Goal: Task Accomplishment & Management: Complete application form

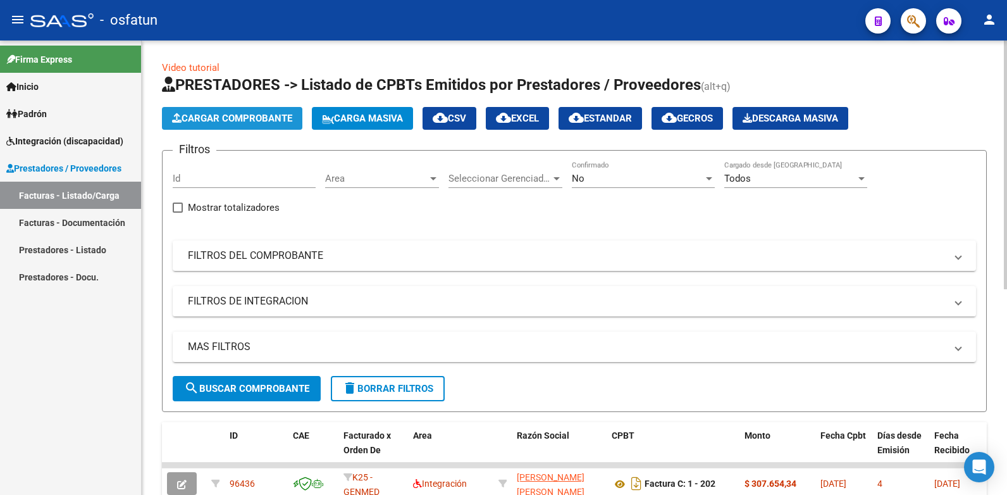
click at [233, 111] on button "Cargar Comprobante" at bounding box center [232, 118] width 140 height 23
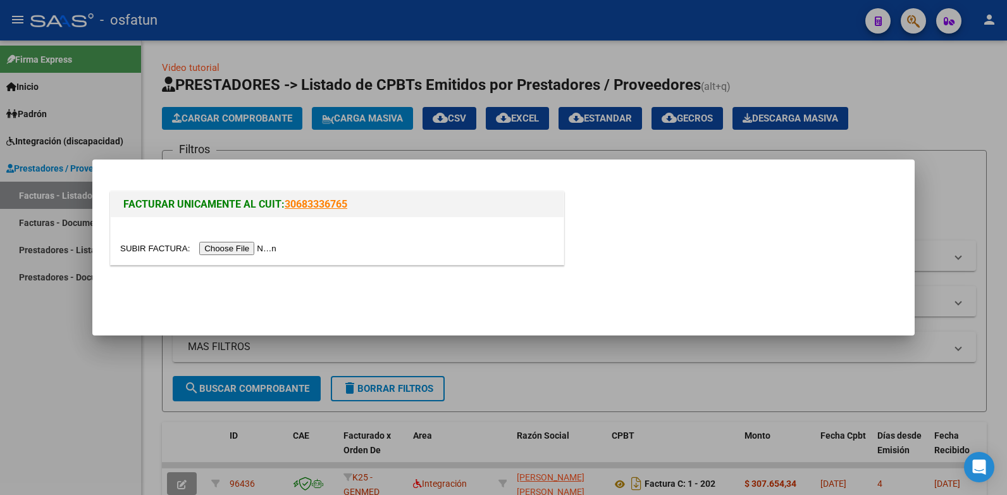
click at [231, 245] on input "file" at bounding box center [200, 248] width 160 height 13
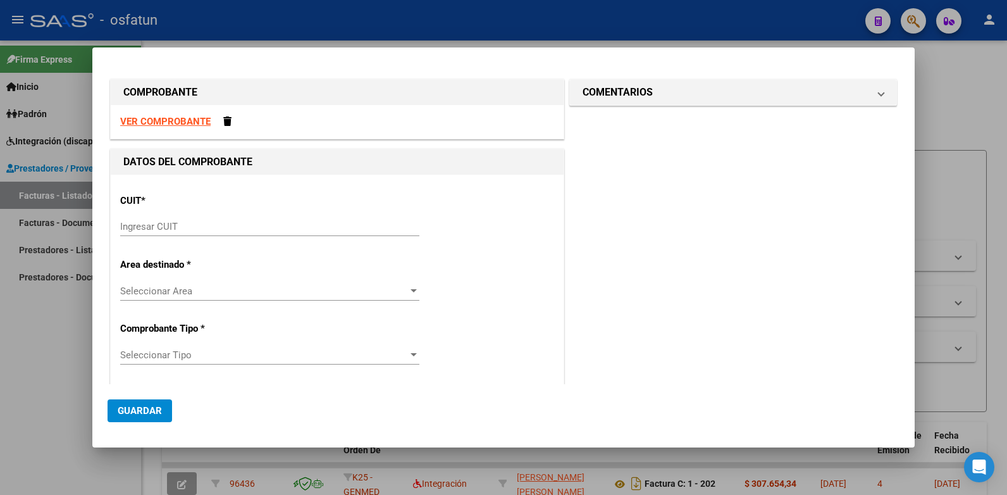
click at [461, 92] on div at bounding box center [503, 247] width 1007 height 495
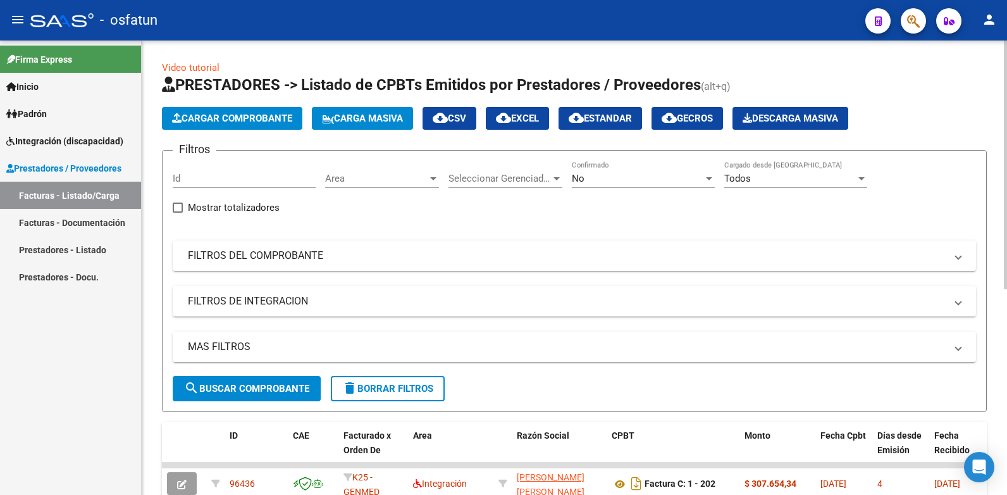
click at [235, 109] on button "Cargar Comprobante" at bounding box center [232, 118] width 140 height 23
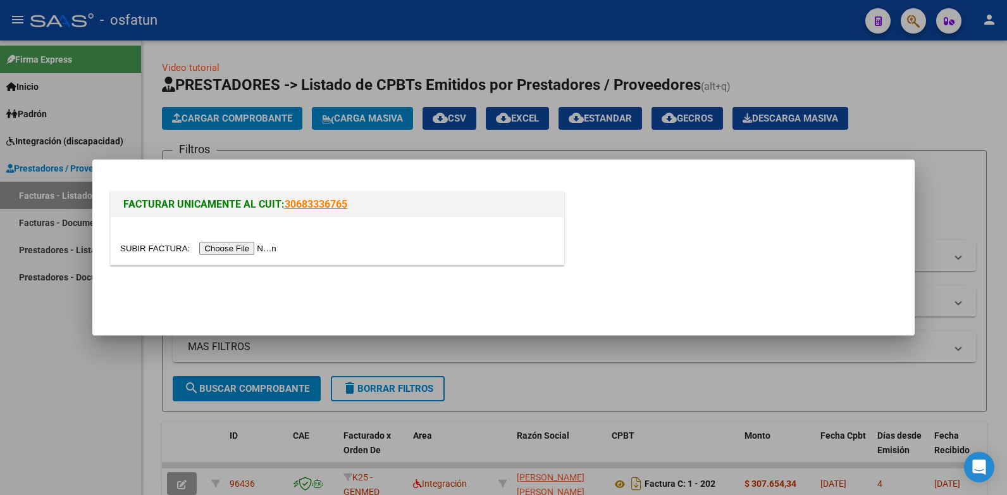
click at [221, 249] on input "file" at bounding box center [200, 248] width 160 height 13
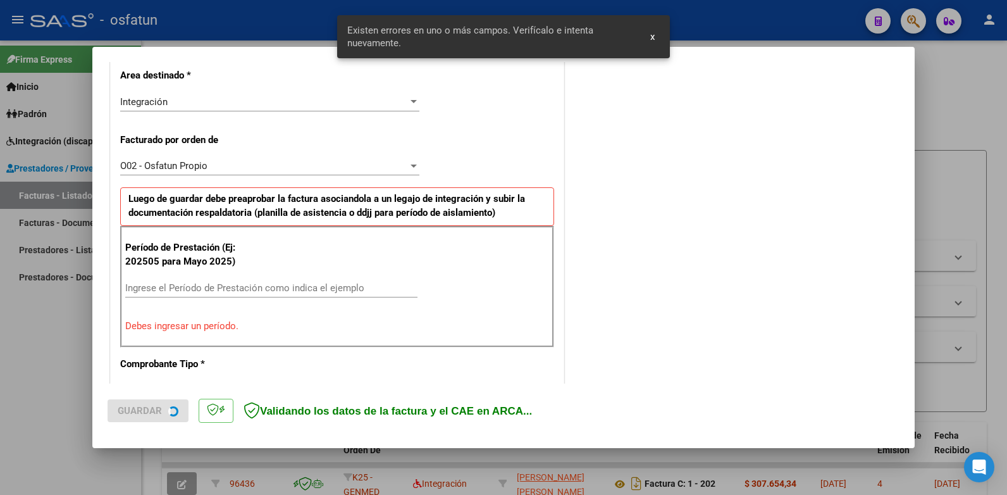
scroll to position [343, 0]
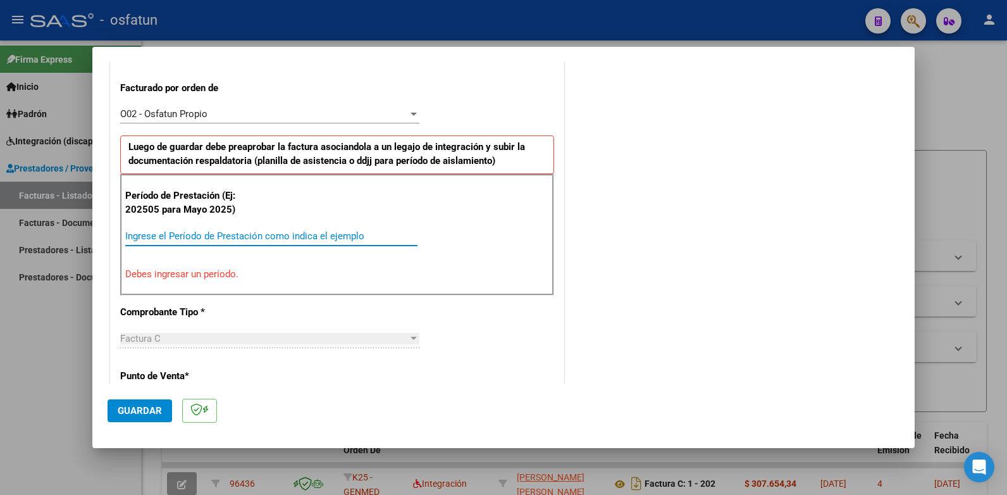
click at [151, 237] on input "Ingrese el Período de Prestación como indica el ejemplo" at bounding box center [271, 235] width 292 height 11
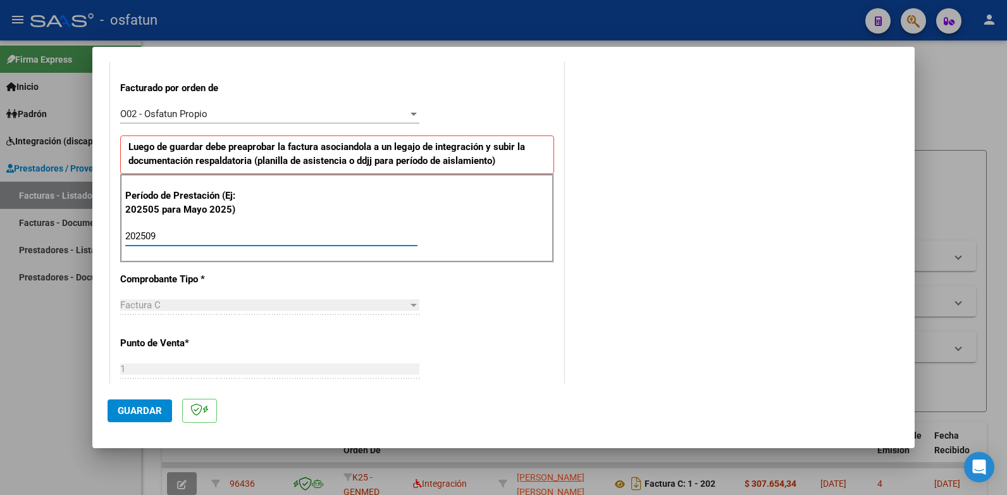
type input "202509"
click at [140, 410] on span "Guardar" at bounding box center [140, 410] width 44 height 11
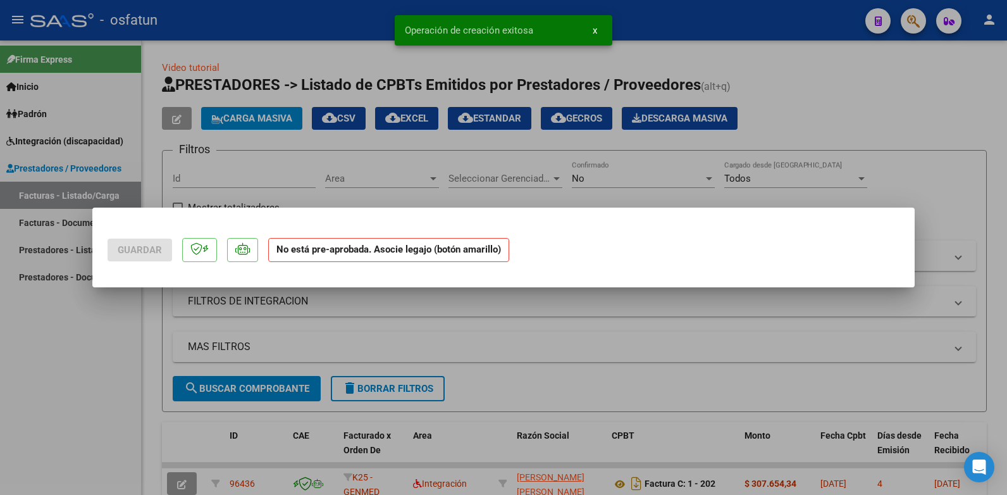
scroll to position [0, 0]
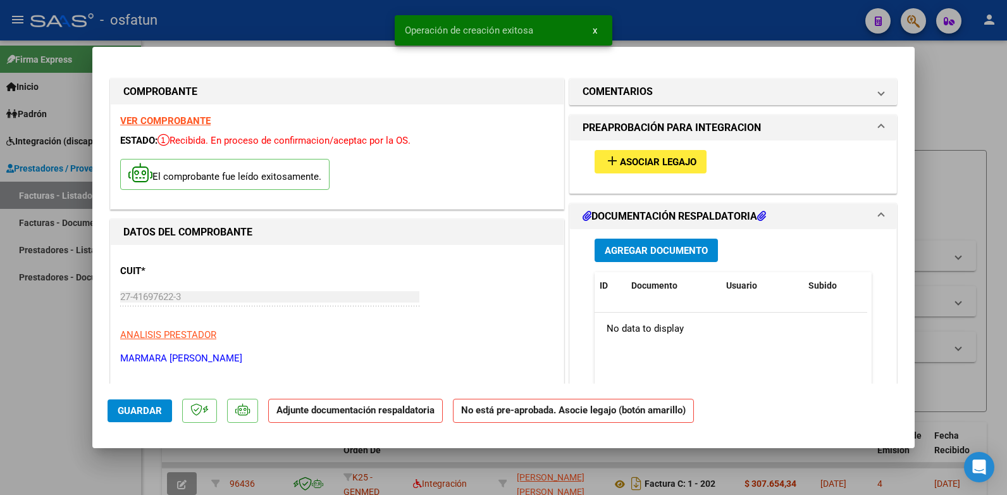
click at [461, 164] on mat-icon "add" at bounding box center [612, 160] width 15 height 15
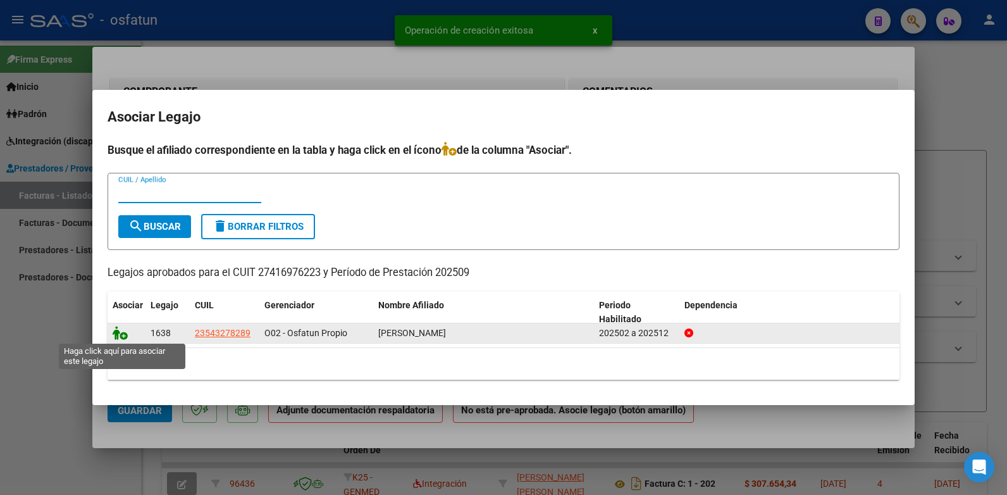
click at [116, 333] on icon at bounding box center [120, 333] width 15 height 14
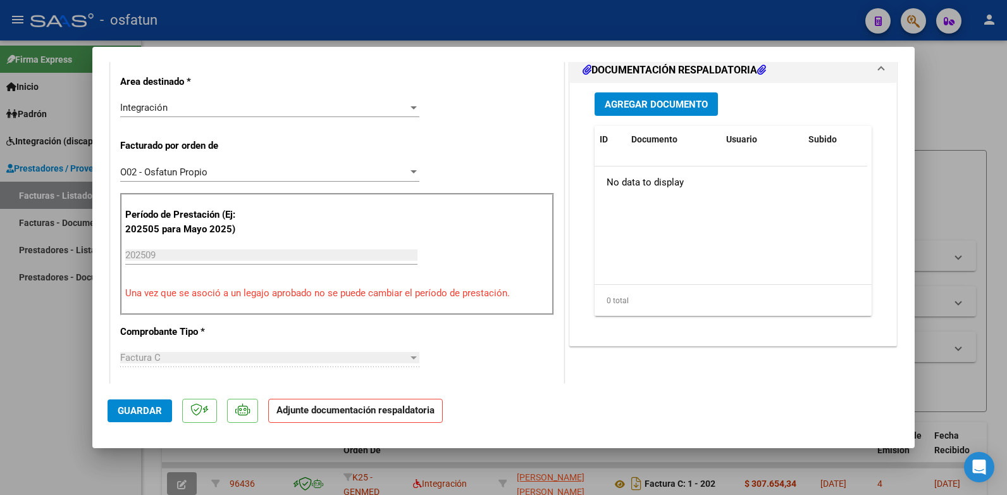
scroll to position [188, 0]
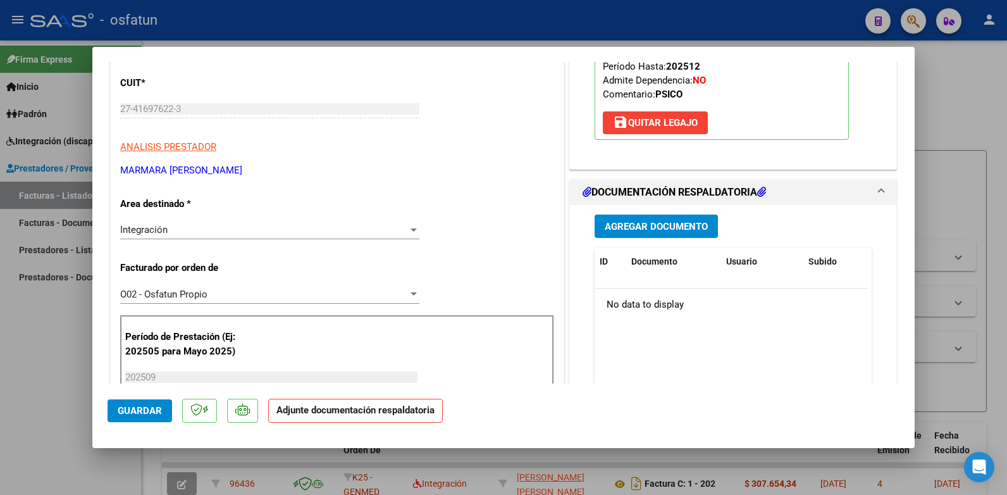
click at [461, 226] on span "Agregar Documento" at bounding box center [656, 226] width 103 height 11
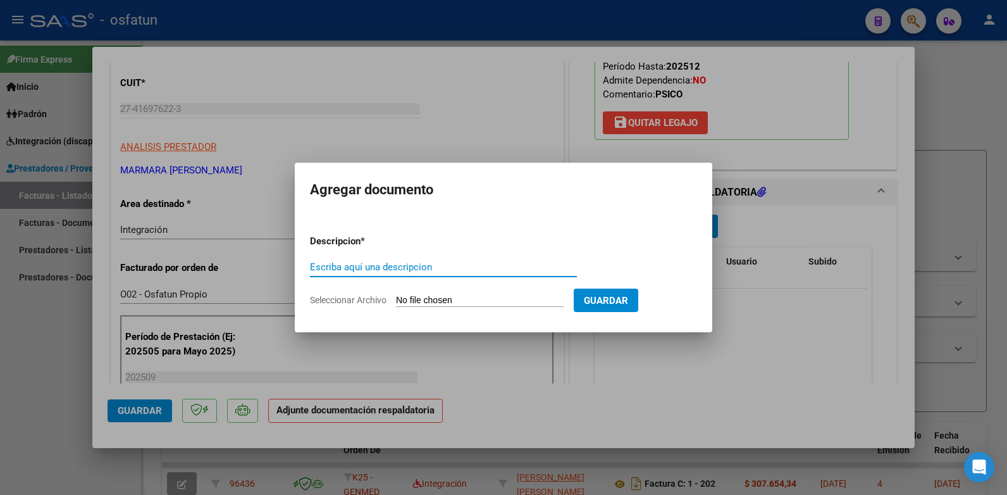
click at [350, 266] on input "Escriba aquí una descripcion" at bounding box center [443, 266] width 267 height 11
click at [433, 299] on input "Seleccionar Archivo" at bounding box center [480, 301] width 168 height 12
type input "C:\fakepath\20251006 INTEGRACION - [GEOGRAPHIC_DATA] - [PERSON_NAME] - 09-2025 …"
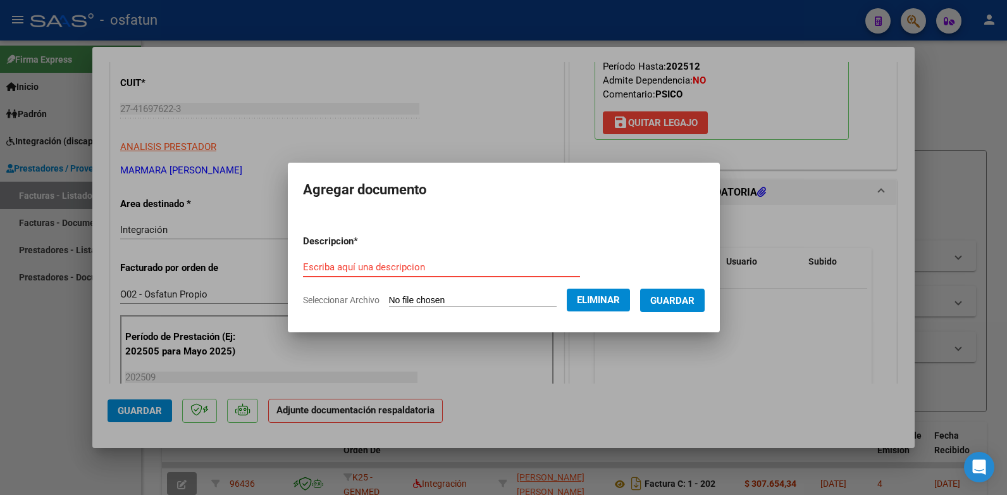
click at [385, 264] on input "Escriba aquí una descripcion" at bounding box center [441, 266] width 277 height 11
type input "fact [DATE]"
click at [461, 297] on span "Guardar" at bounding box center [672, 300] width 44 height 11
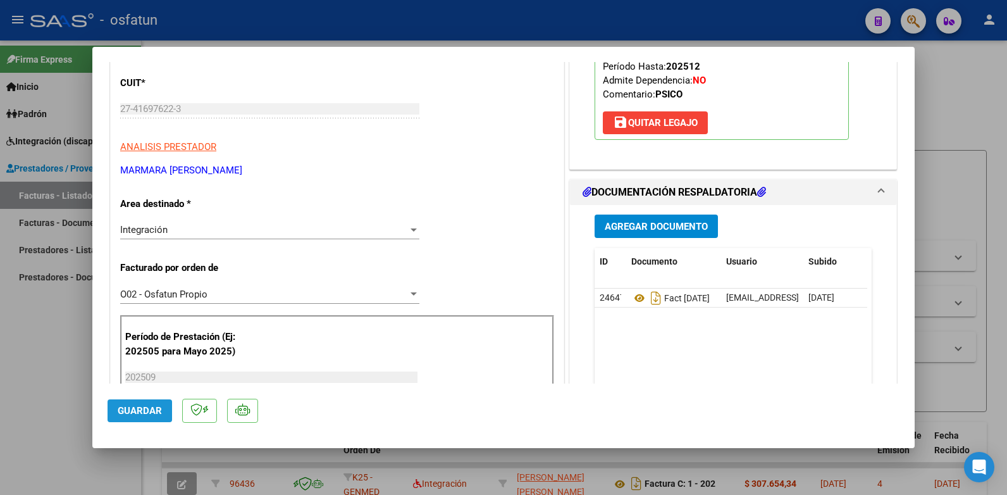
click at [142, 413] on span "Guardar" at bounding box center [140, 410] width 44 height 11
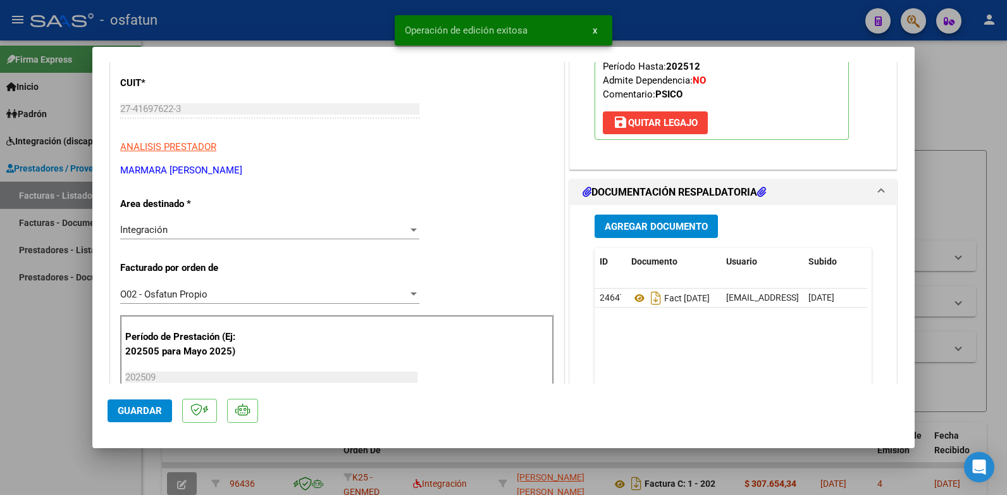
click at [461, 104] on div at bounding box center [503, 247] width 1007 height 495
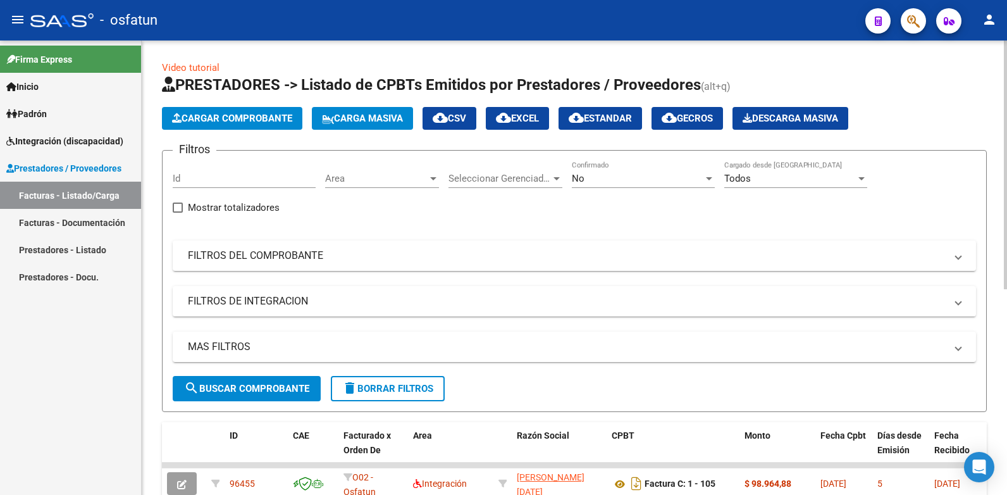
click at [199, 116] on span "Cargar Comprobante" at bounding box center [232, 118] width 120 height 11
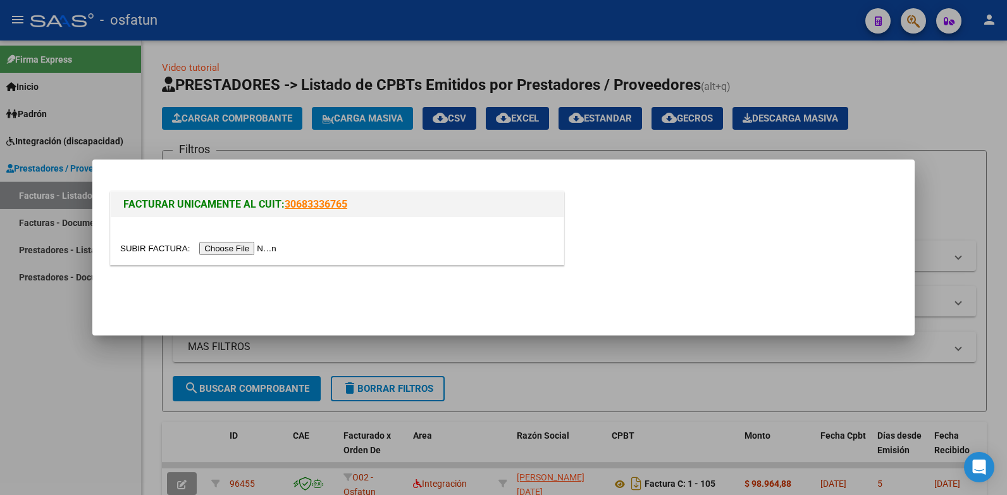
click at [228, 245] on input "file" at bounding box center [200, 248] width 160 height 13
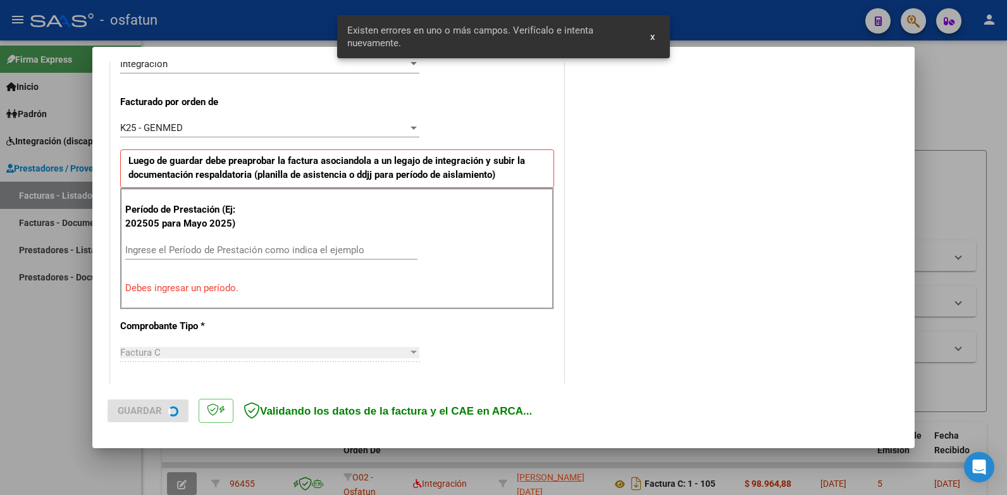
scroll to position [343, 0]
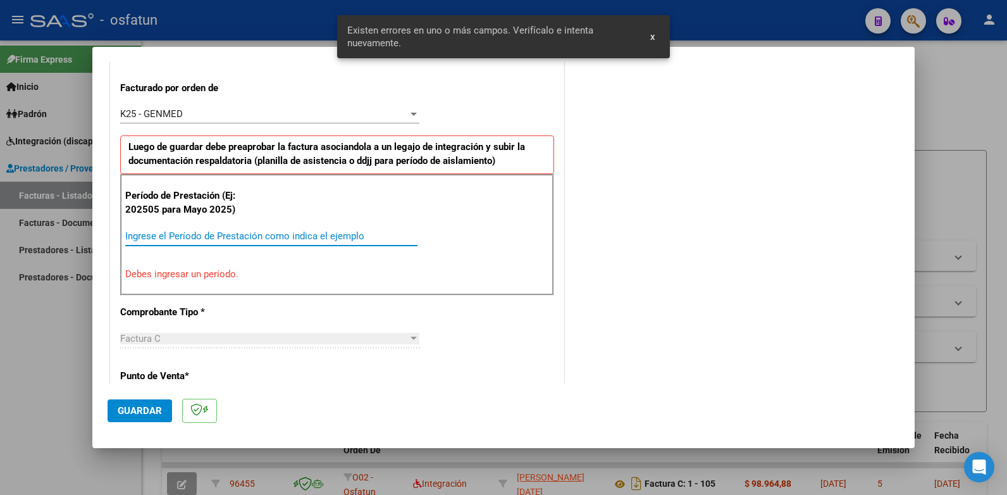
click at [175, 237] on input "Ingrese el Período de Prestación como indica el ejemplo" at bounding box center [271, 235] width 292 height 11
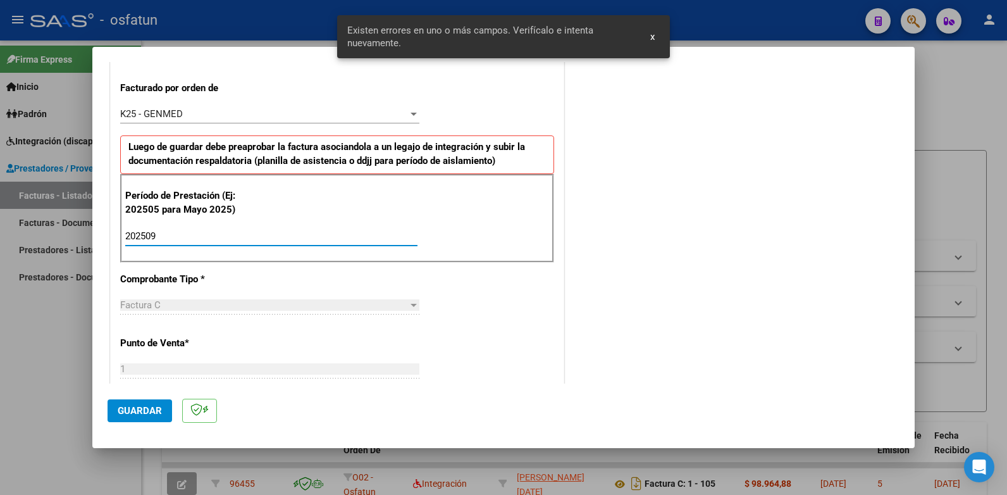
type input "202509"
click at [143, 410] on span "Guardar" at bounding box center [140, 410] width 44 height 11
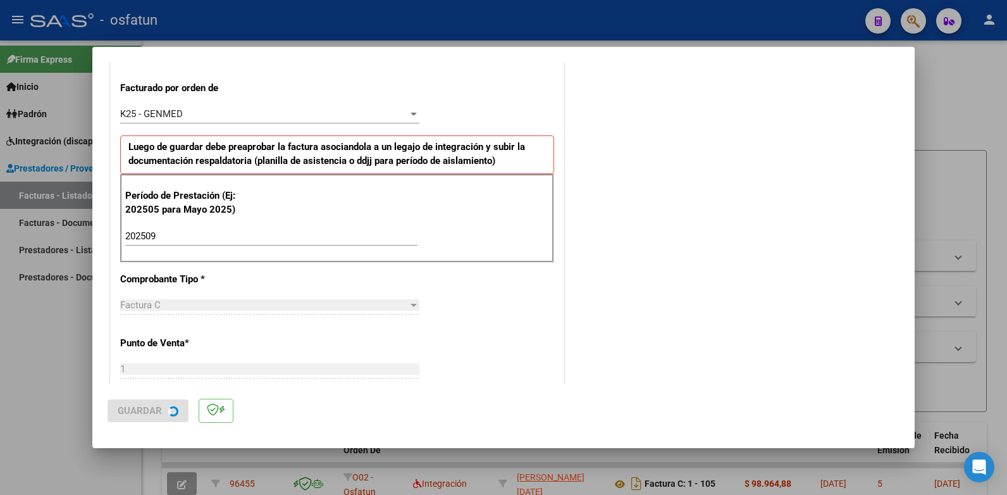
scroll to position [0, 0]
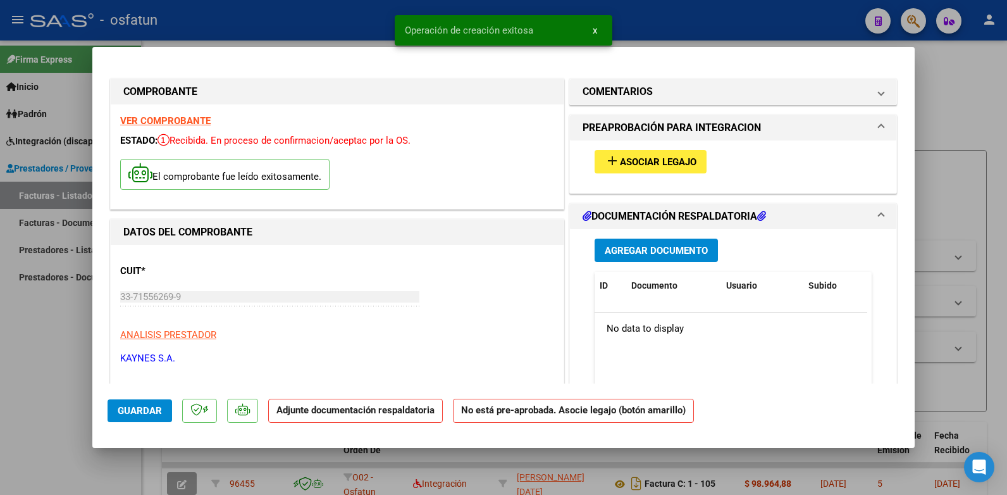
click at [461, 161] on mat-icon "add" at bounding box center [612, 160] width 15 height 15
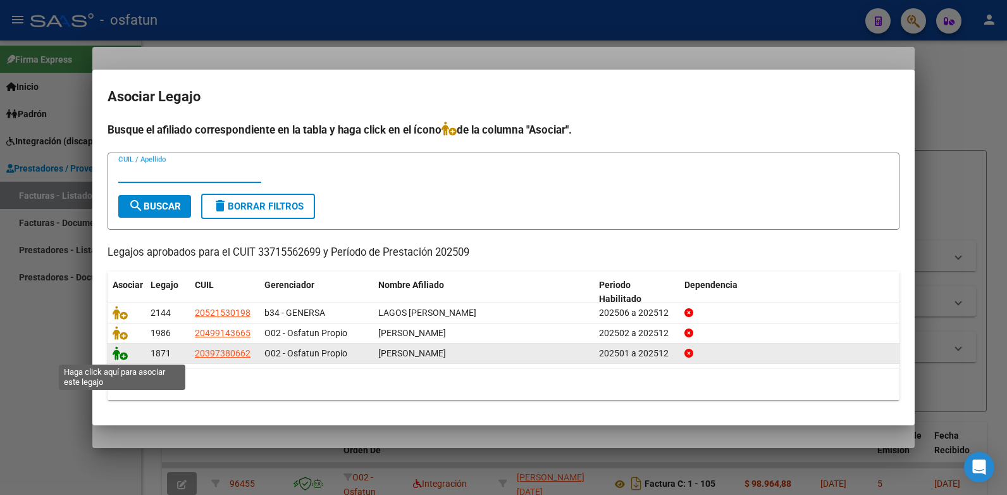
click at [113, 355] on icon at bounding box center [120, 353] width 15 height 14
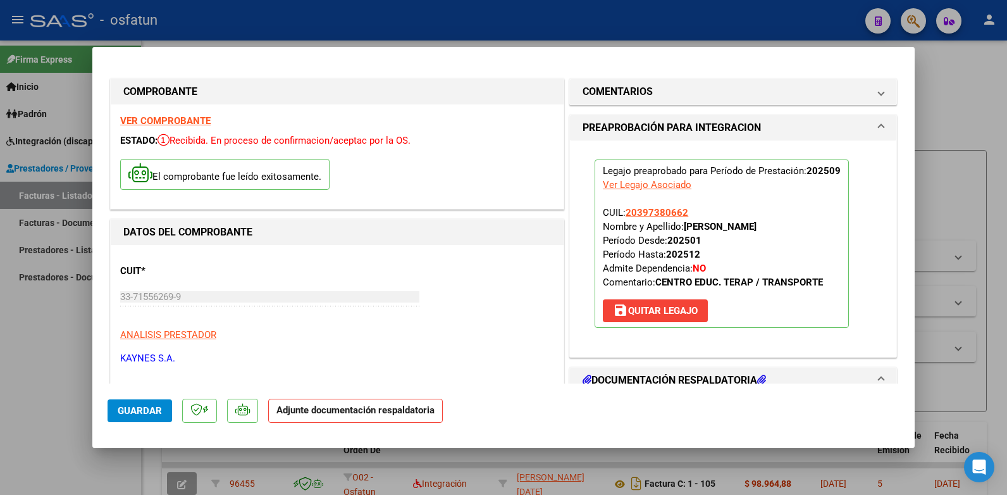
scroll to position [190, 0]
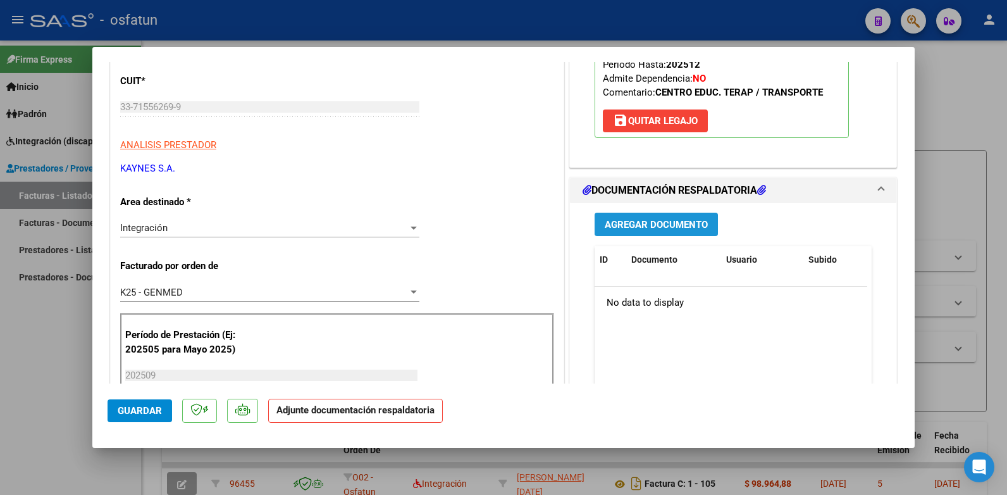
click at [461, 225] on span "Agregar Documento" at bounding box center [656, 224] width 103 height 11
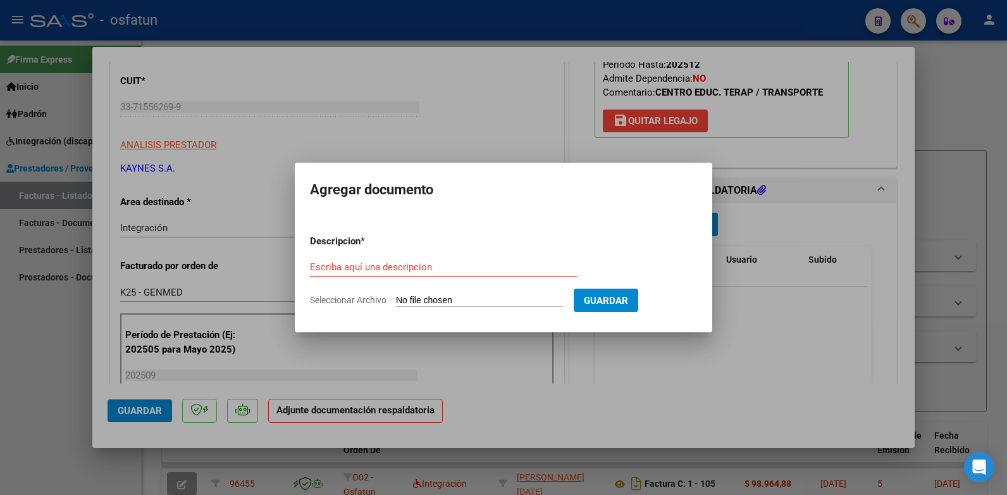
click at [461, 300] on input "Seleccionar Archivo" at bounding box center [480, 301] width 168 height 12
type input "C:\fakepath\20251006 INTEGRACION - RIO CUARTO - [PERSON_NAME] - 09-2025 - TRANS…"
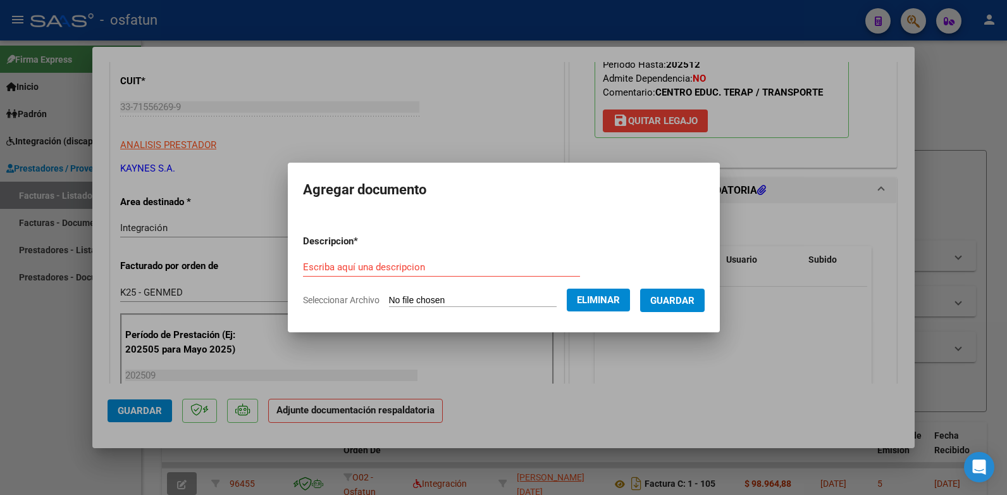
click at [345, 268] on input "Escriba aquí una descripcion" at bounding box center [441, 266] width 277 height 11
type input "fact [DATE]"
click at [461, 304] on span "Guardar" at bounding box center [672, 300] width 44 height 11
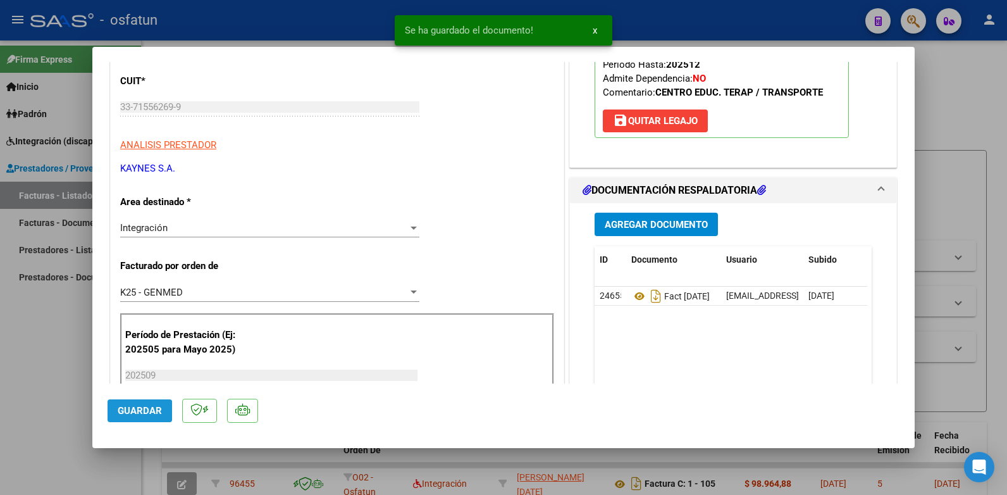
click at [137, 414] on span "Guardar" at bounding box center [140, 410] width 44 height 11
click at [461, 72] on div at bounding box center [503, 247] width 1007 height 495
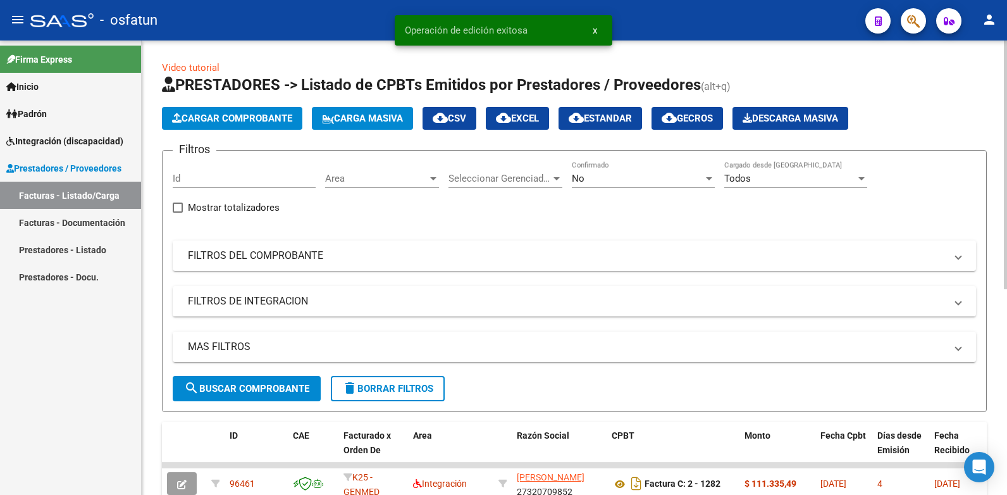
click at [249, 121] on span "Cargar Comprobante" at bounding box center [232, 118] width 120 height 11
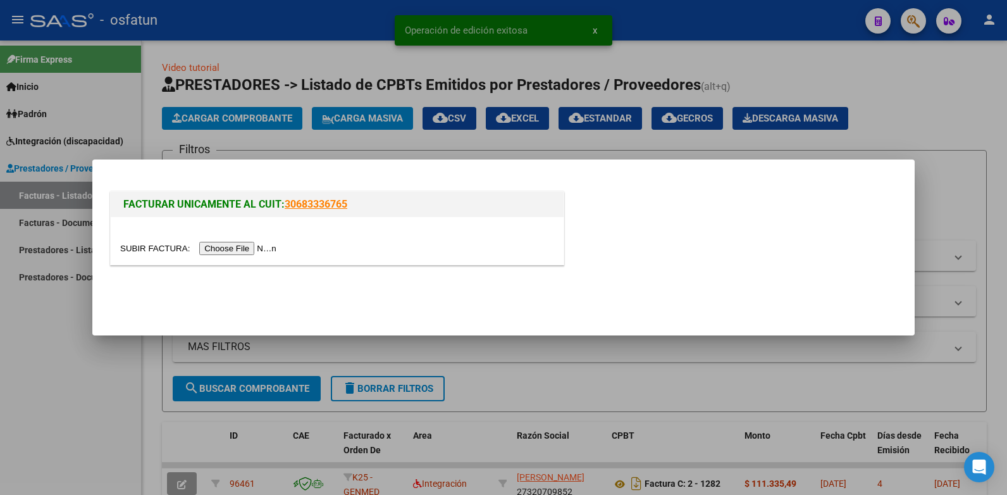
click at [237, 248] on input "file" at bounding box center [200, 248] width 160 height 13
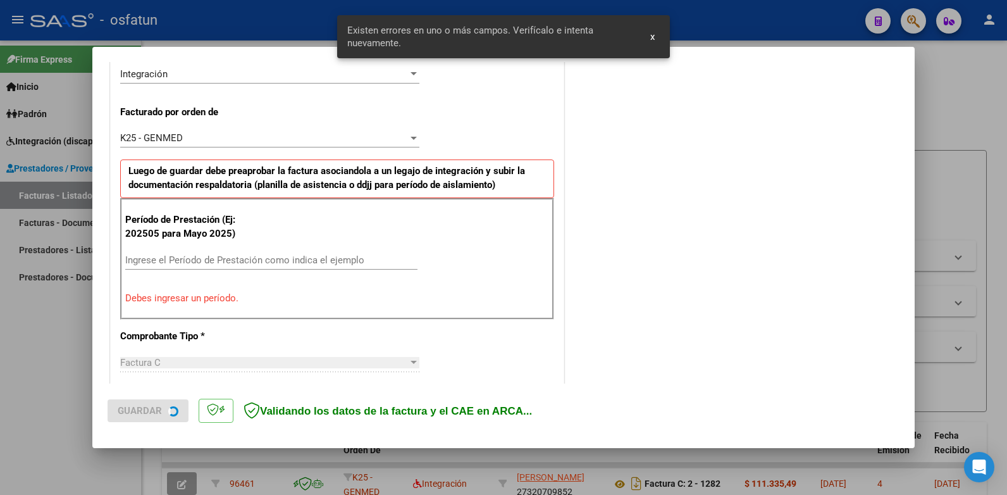
scroll to position [343, 0]
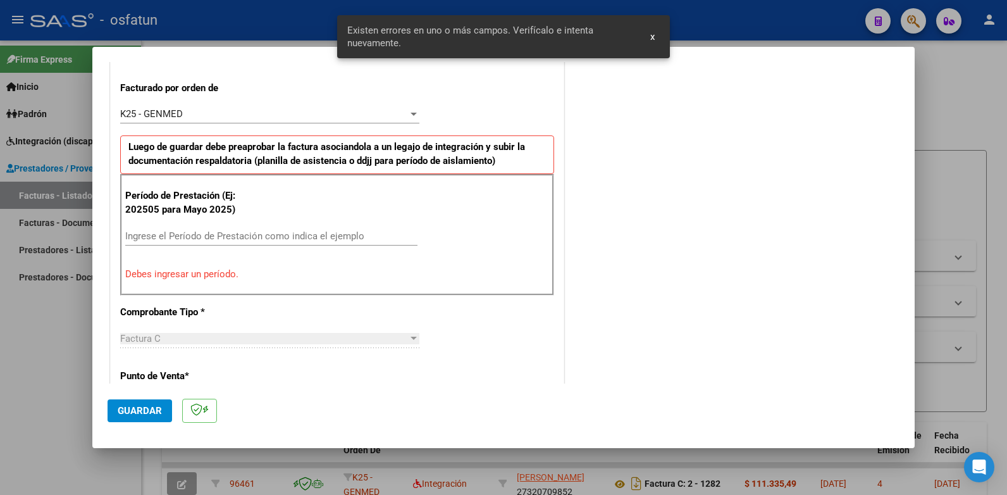
click at [208, 111] on div "K25 - GENMED" at bounding box center [264, 113] width 288 height 11
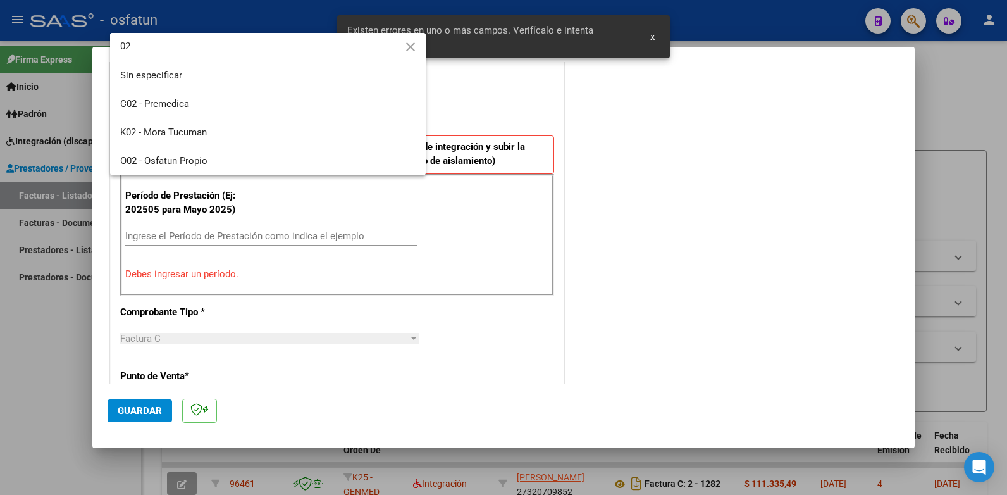
scroll to position [0, 0]
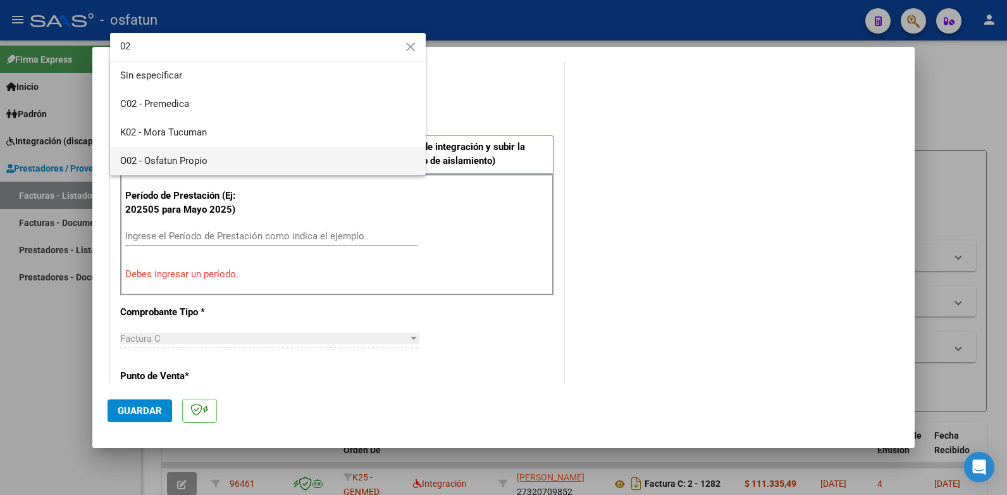
type input "02"
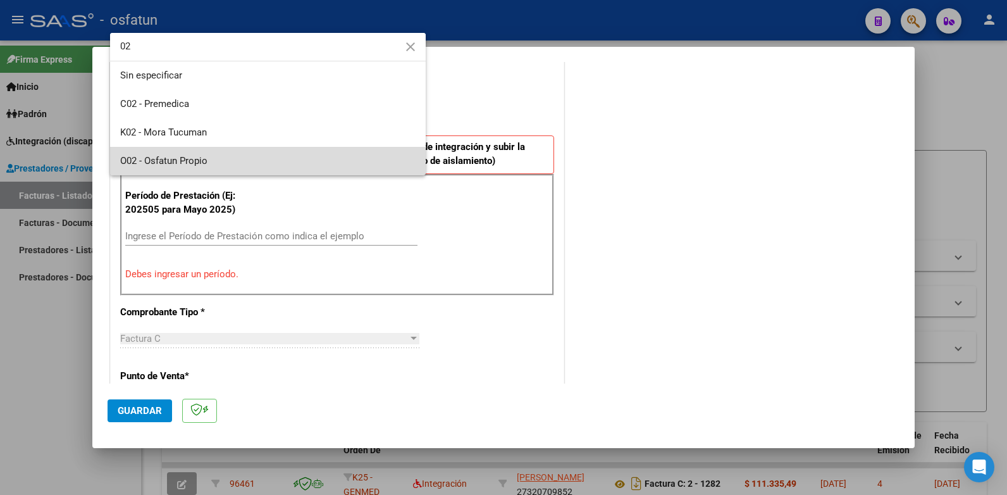
click at [167, 154] on span "O02 - Osfatun Propio" at bounding box center [267, 161] width 295 height 28
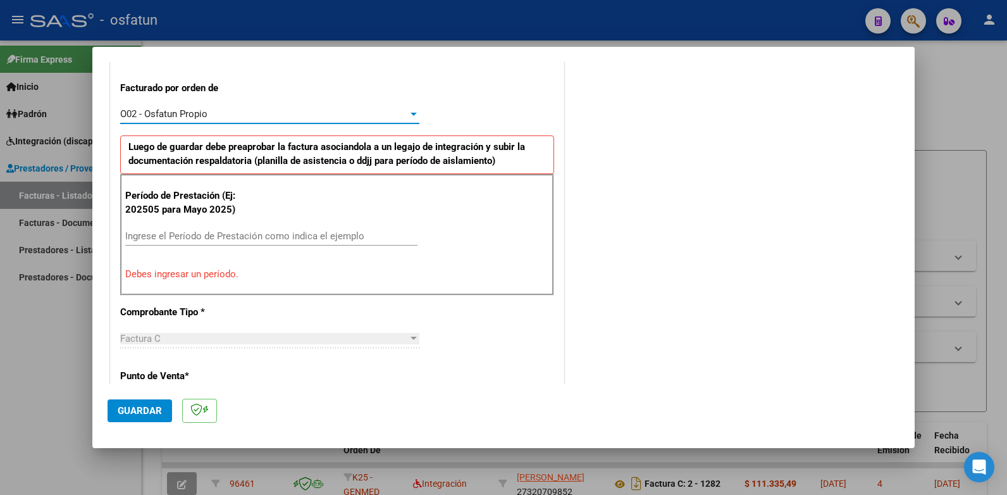
click at [184, 233] on input "Ingrese el Período de Prestación como indica el ejemplo" at bounding box center [271, 235] width 292 height 11
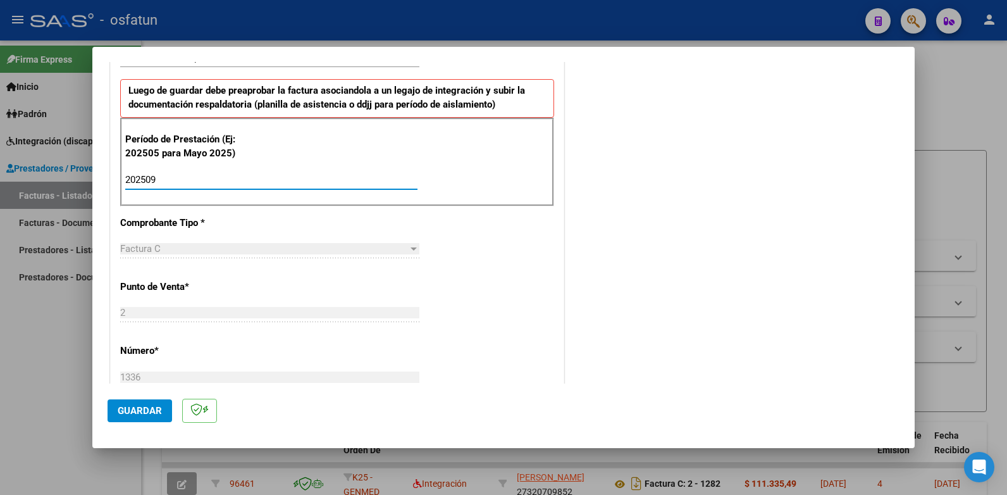
scroll to position [407, 0]
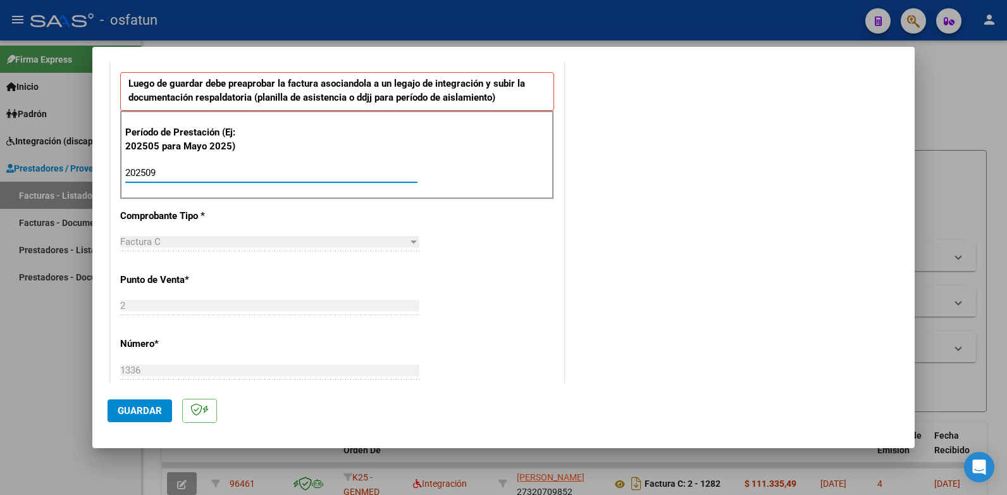
type input "202509"
click at [148, 409] on span "Guardar" at bounding box center [140, 410] width 44 height 11
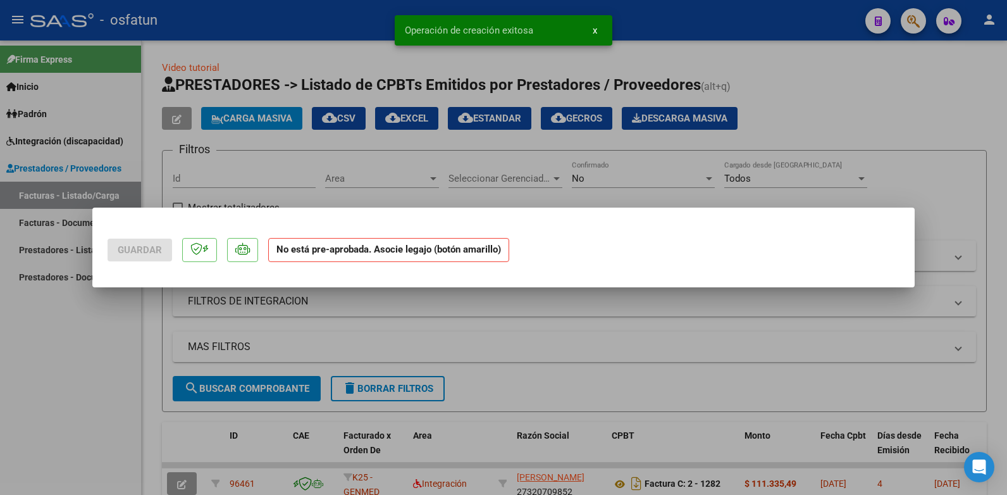
scroll to position [0, 0]
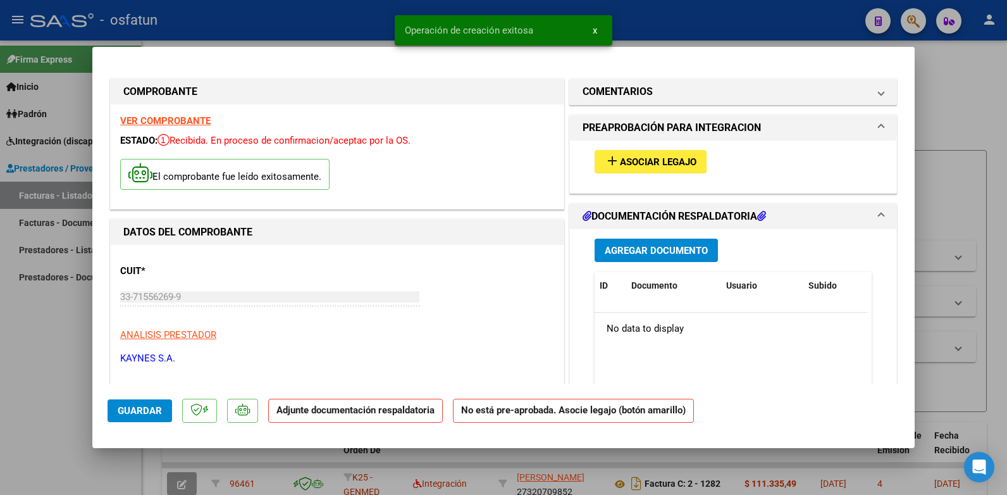
click at [461, 156] on span "Asociar Legajo" at bounding box center [658, 161] width 77 height 11
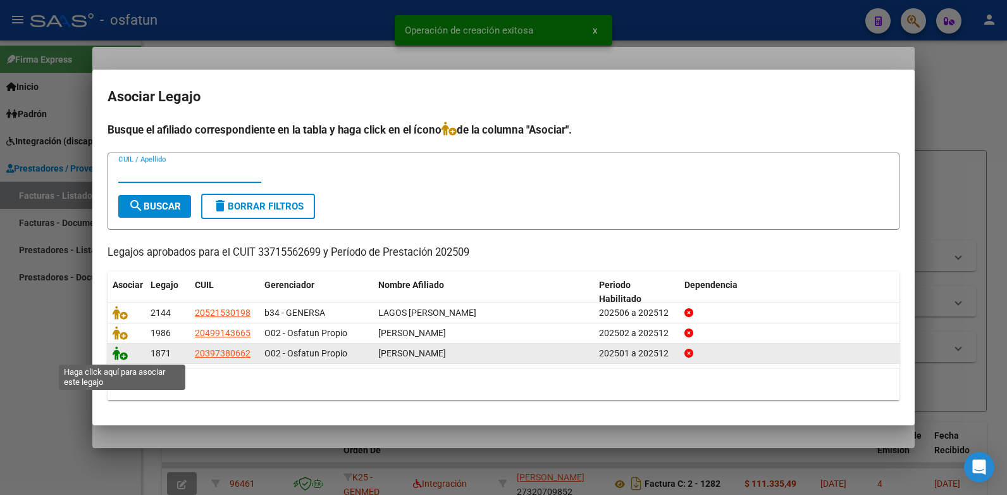
click at [116, 353] on icon at bounding box center [120, 353] width 15 height 14
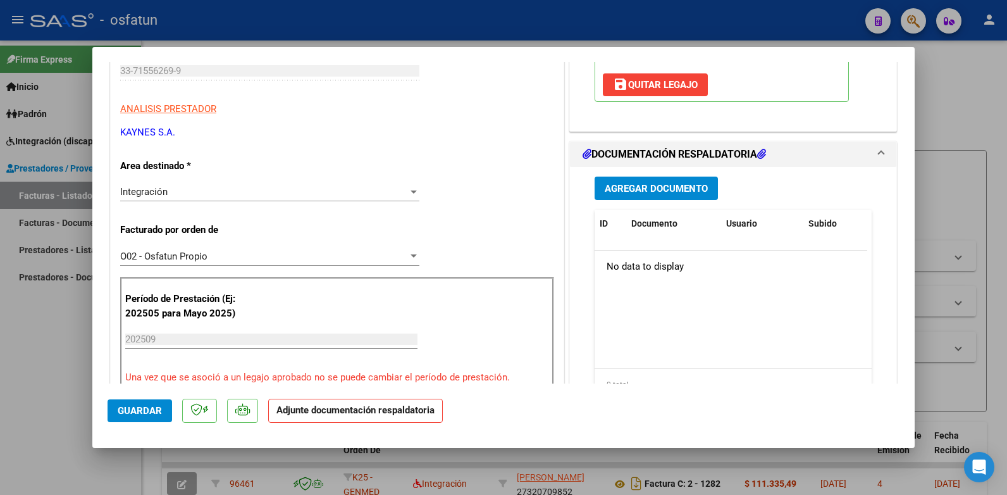
scroll to position [253, 0]
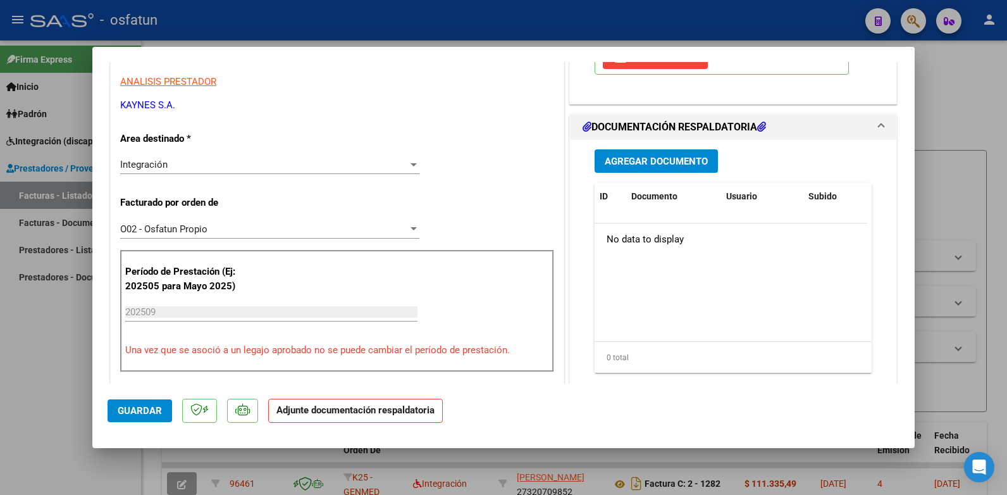
click at [461, 165] on span "Agregar Documento" at bounding box center [656, 161] width 103 height 11
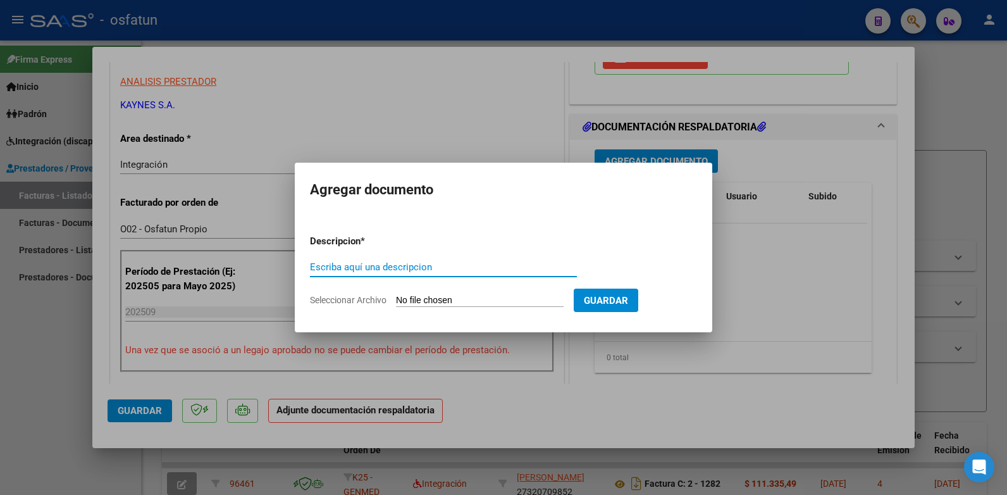
click at [363, 263] on input "Escriba aquí una descripcion" at bounding box center [443, 266] width 267 height 11
click at [428, 295] on input "Seleccionar Archivo" at bounding box center [480, 301] width 168 height 12
type input "C:\fakepath\20251006 INTEGRACION - RIO CUARTO - [PERSON_NAME] - 09-2025 - [GEOG…"
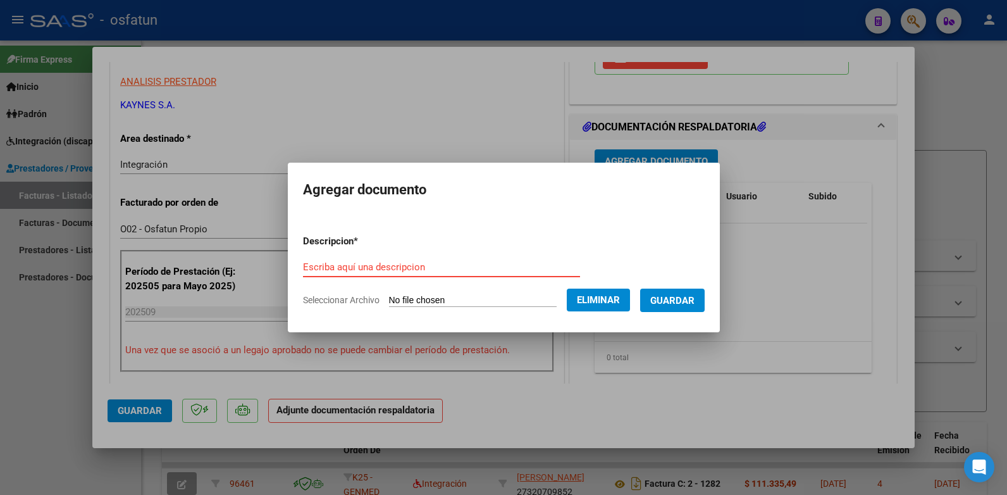
click at [347, 267] on input "Escriba aquí una descripcion" at bounding box center [441, 266] width 277 height 11
type input "fact [DATE]"
click at [461, 297] on span "Guardar" at bounding box center [672, 300] width 44 height 11
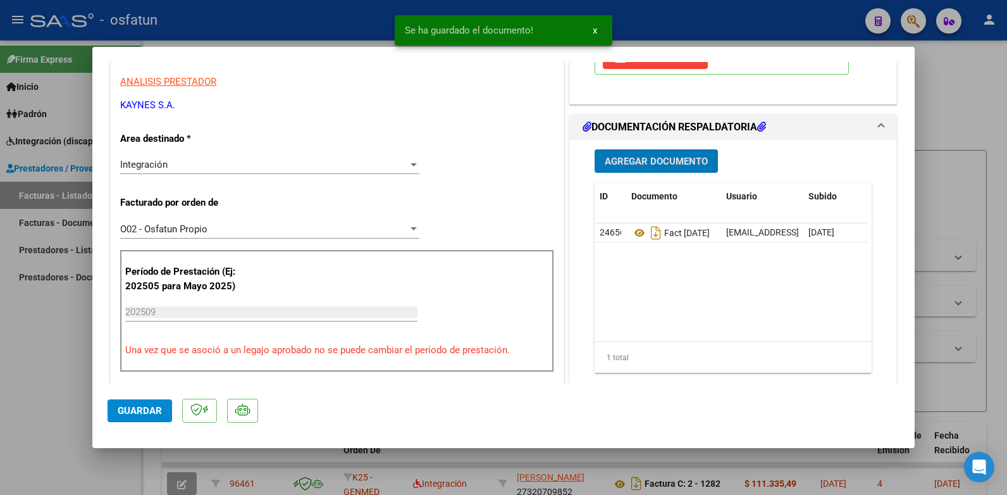
drag, startPoint x: 138, startPoint y: 407, endPoint x: 151, endPoint y: 408, distance: 13.3
click at [140, 408] on span "Guardar" at bounding box center [140, 410] width 44 height 11
click at [461, 115] on div at bounding box center [503, 247] width 1007 height 495
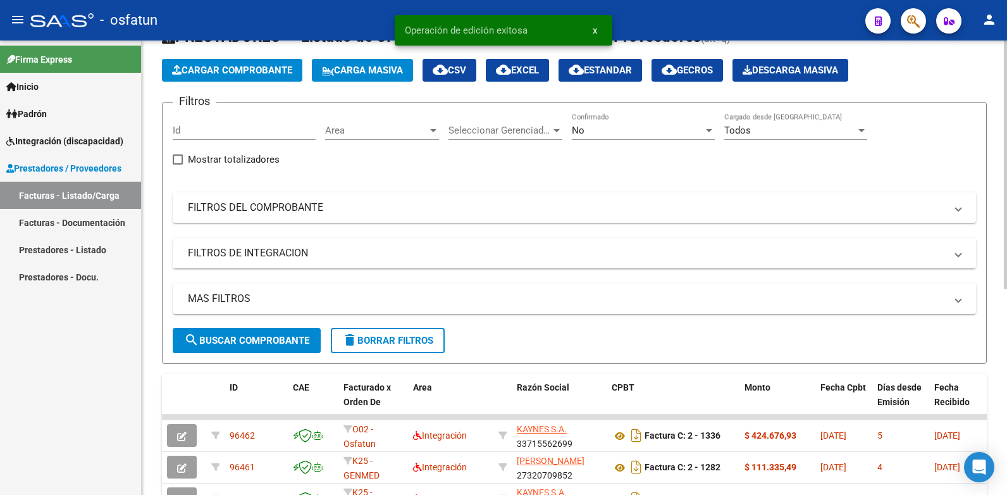
scroll to position [190, 0]
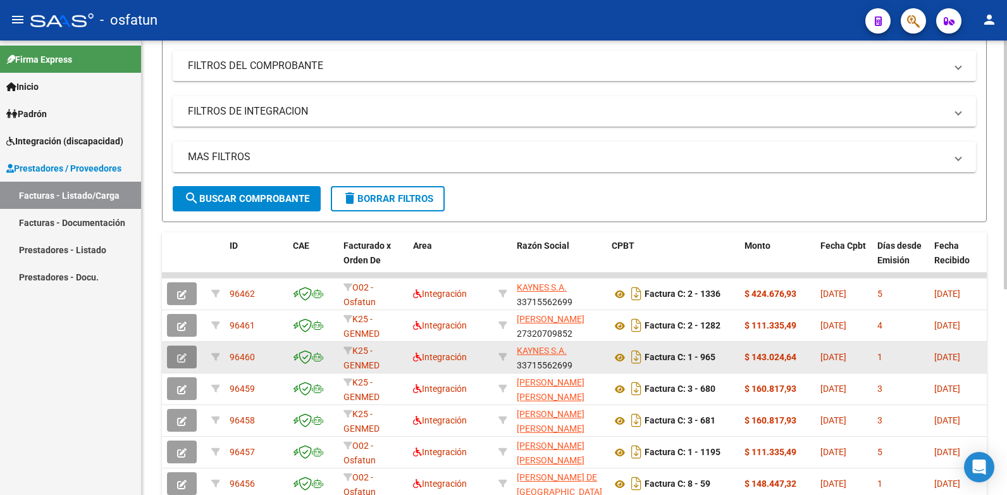
click at [183, 355] on icon "button" at bounding box center [181, 357] width 9 height 9
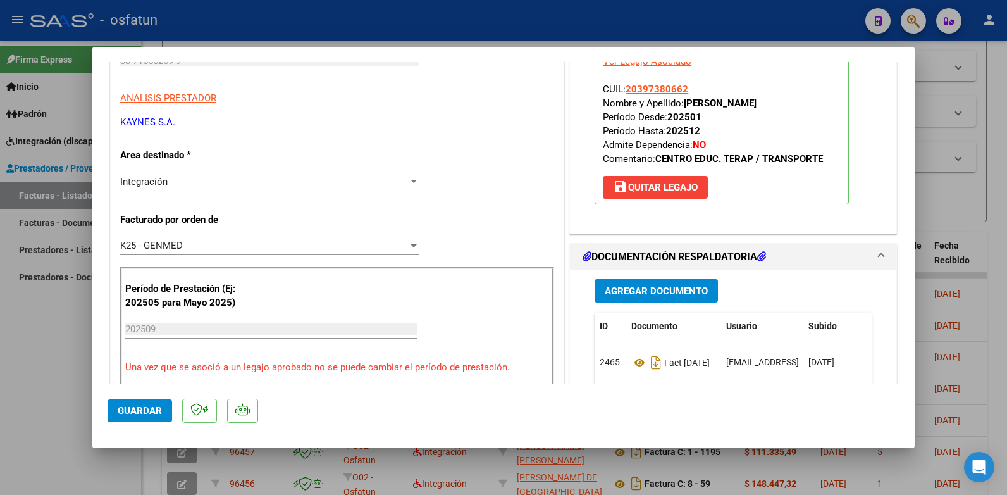
scroll to position [253, 0]
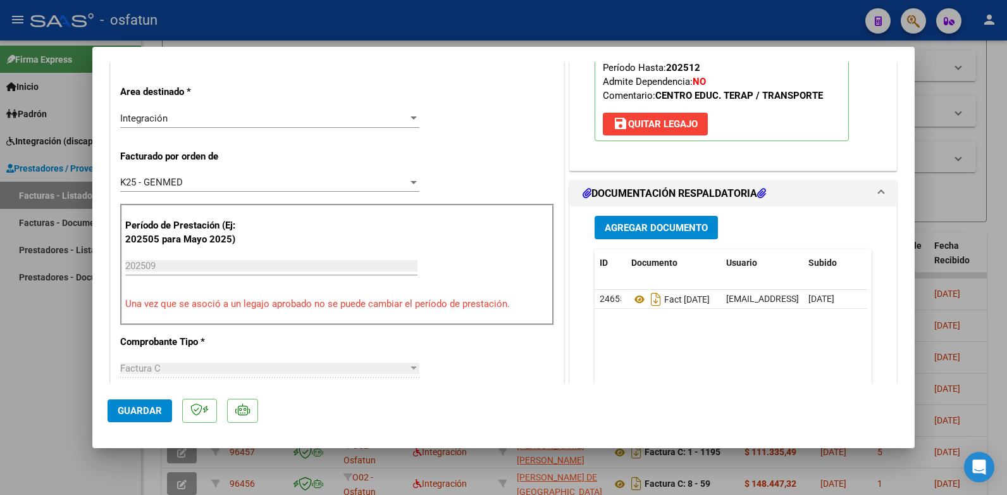
click at [163, 182] on span "K25 - GENMED" at bounding box center [151, 181] width 63 height 11
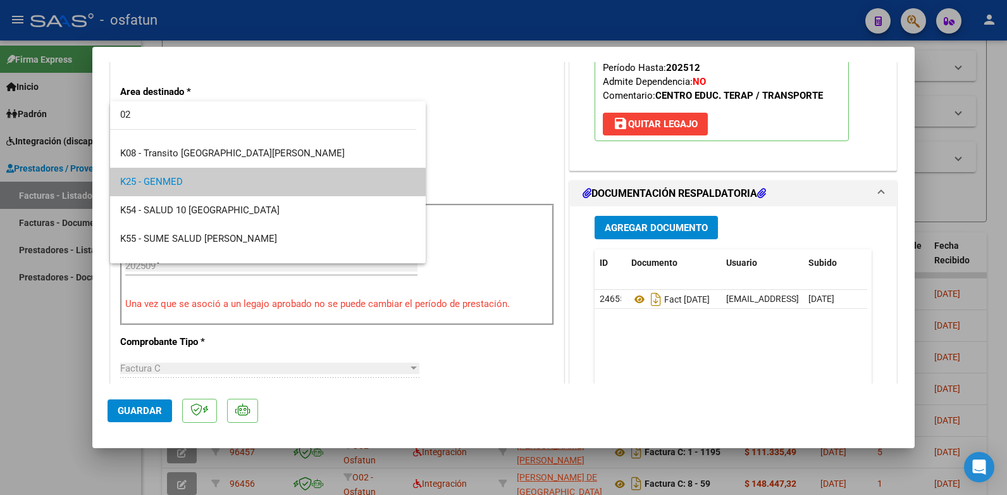
scroll to position [0, 0]
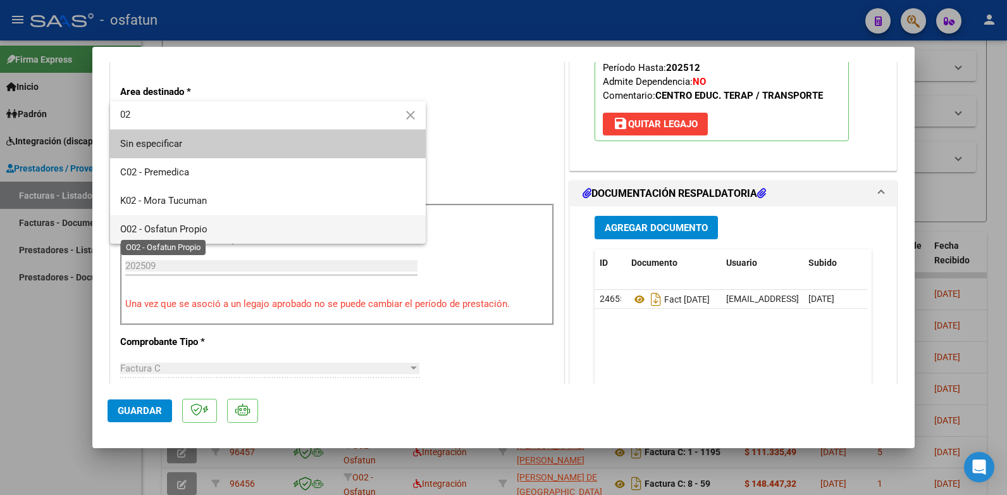
type input "02"
click at [166, 228] on span "O02 - Osfatun Propio" at bounding box center [163, 228] width 87 height 11
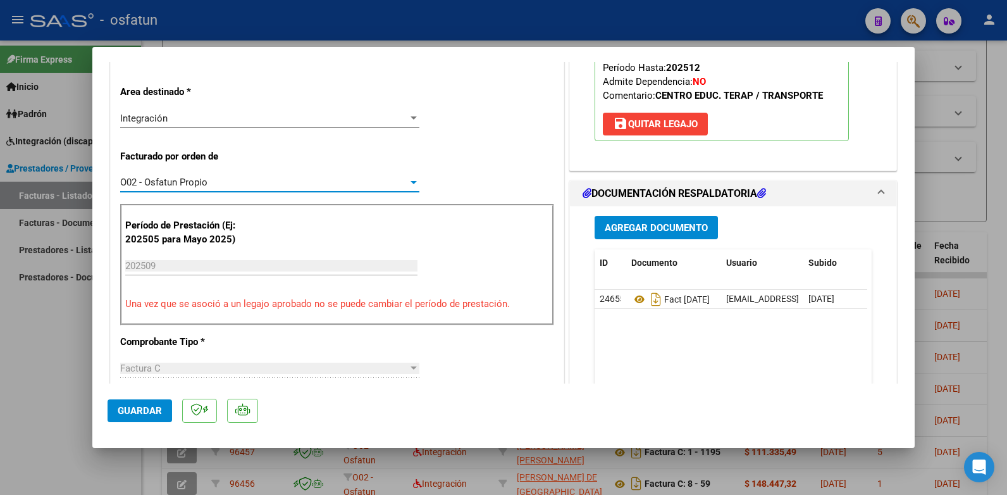
click at [143, 404] on button "Guardar" at bounding box center [140, 410] width 65 height 23
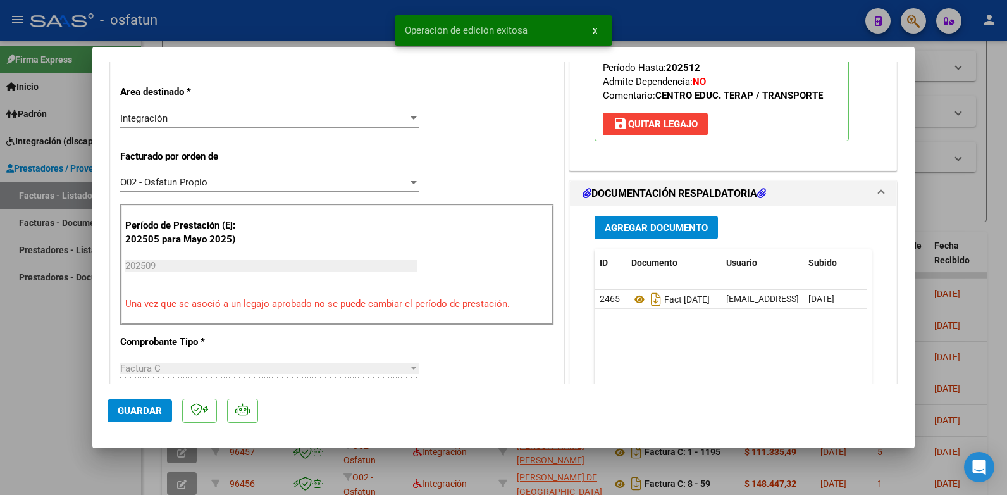
click at [461, 212] on div at bounding box center [503, 247] width 1007 height 495
type input "$ 0,00"
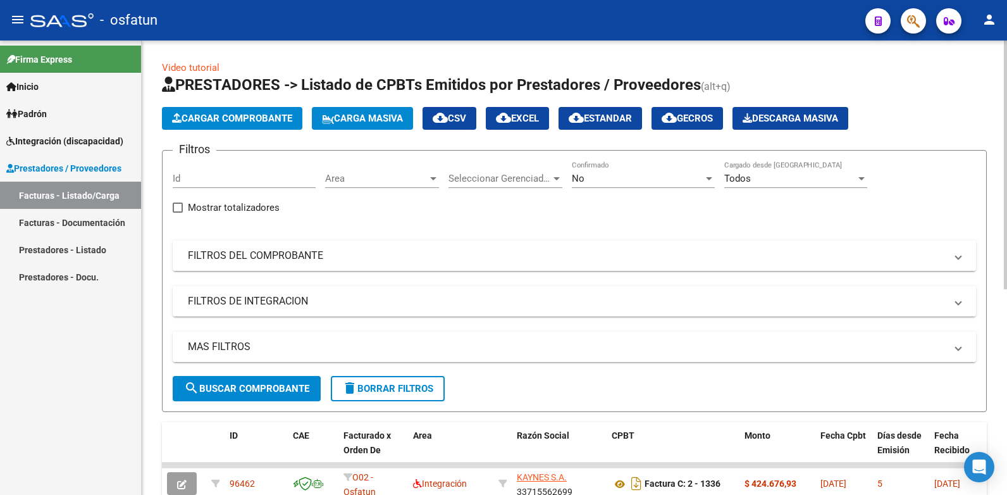
click at [242, 120] on span "Cargar Comprobante" at bounding box center [232, 118] width 120 height 11
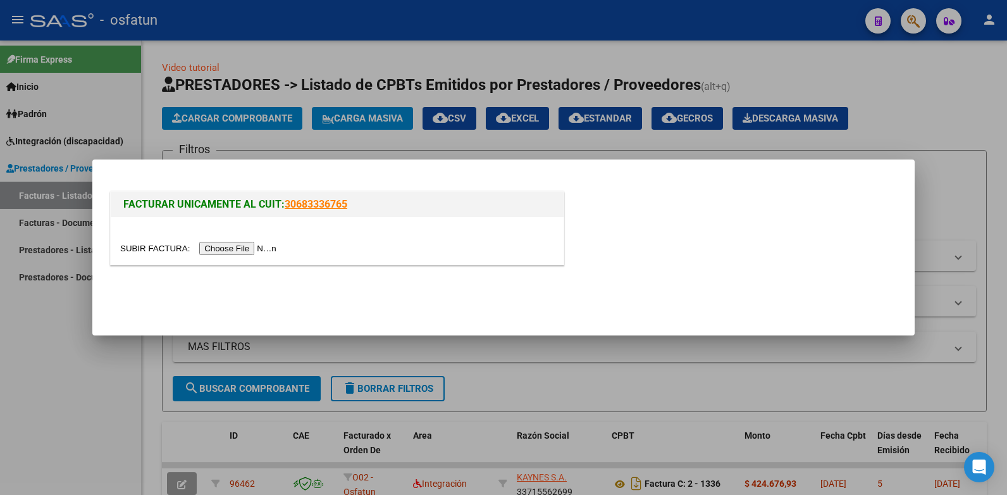
click at [249, 247] on input "file" at bounding box center [200, 248] width 160 height 13
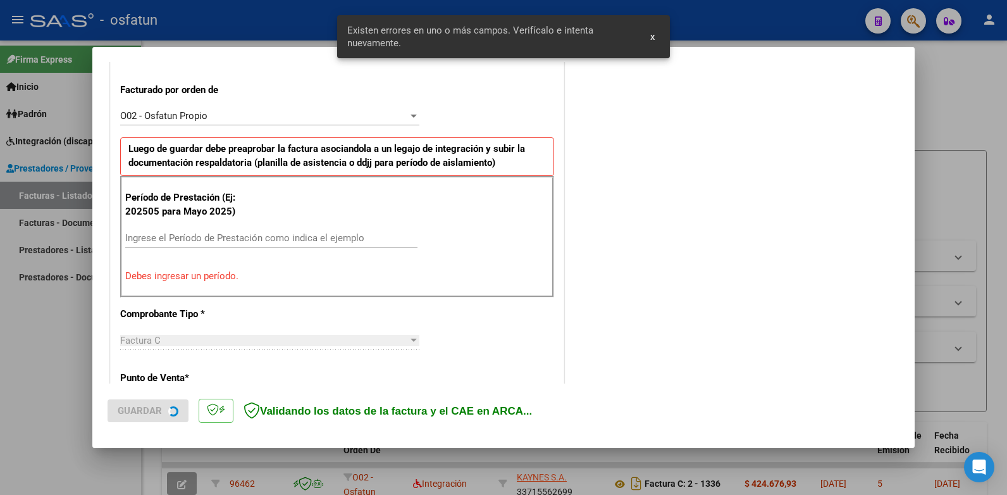
scroll to position [343, 0]
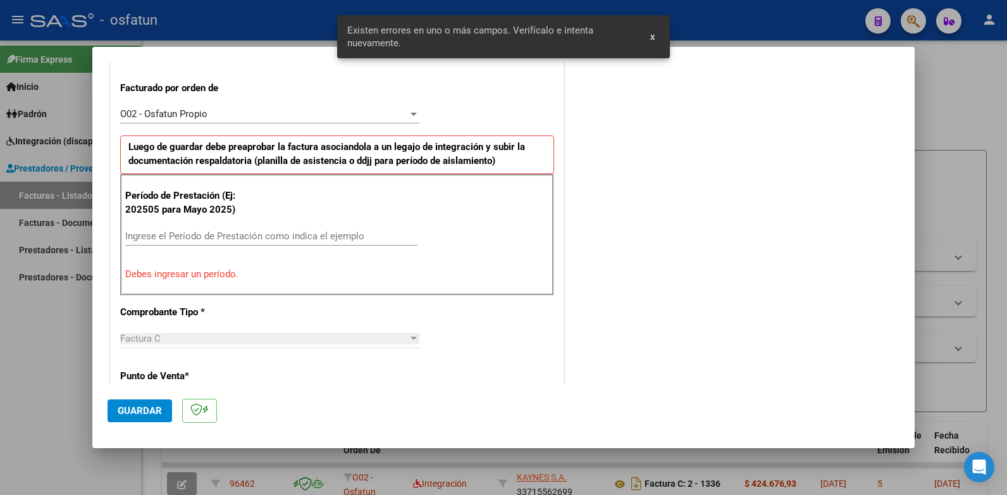
click at [213, 237] on input "Ingrese el Período de Prestación como indica el ejemplo" at bounding box center [271, 235] width 292 height 11
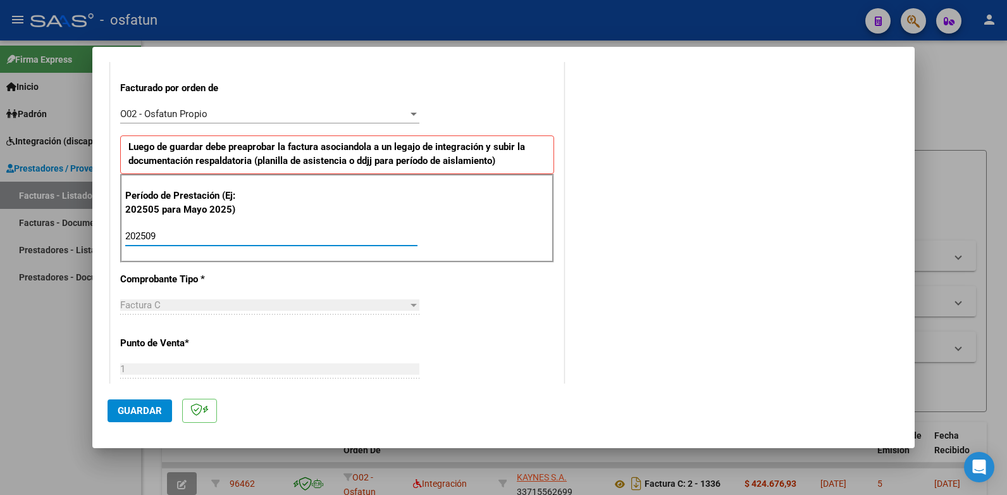
type input "202509"
click at [143, 414] on span "Guardar" at bounding box center [140, 410] width 44 height 11
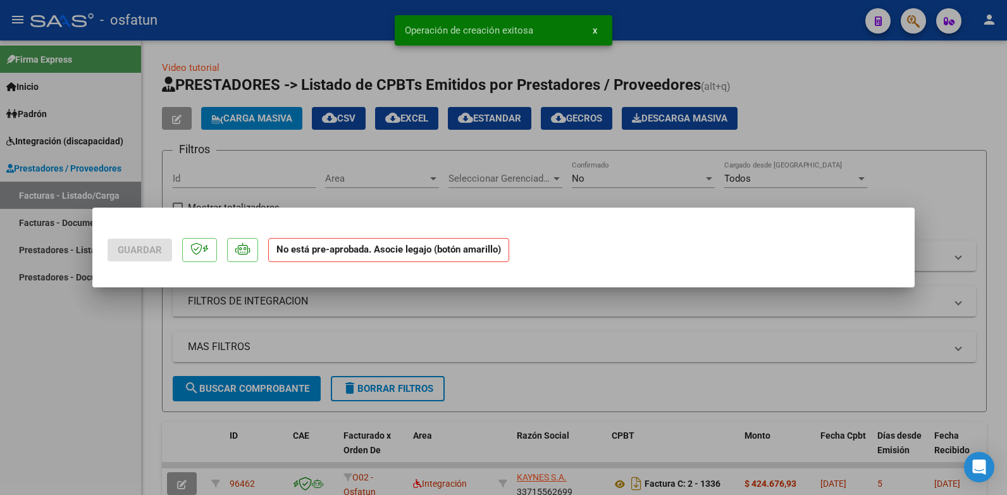
scroll to position [0, 0]
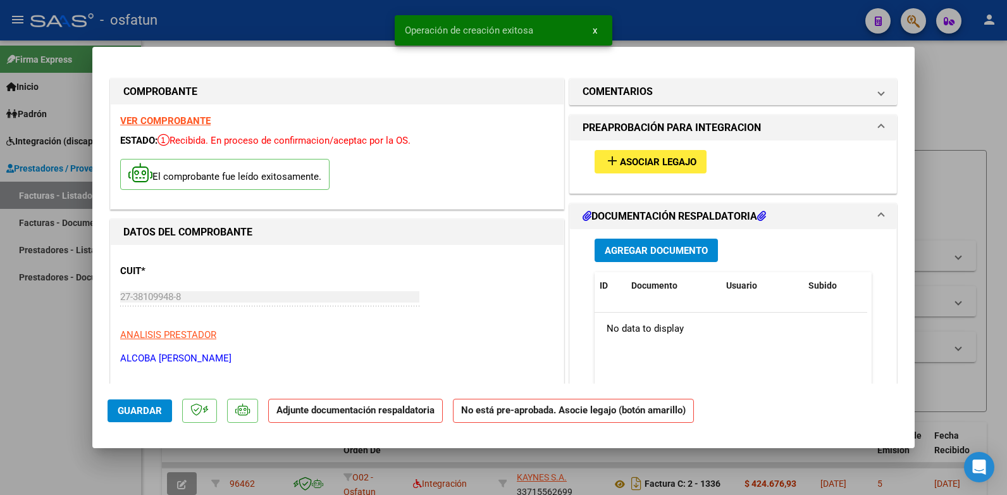
click at [461, 152] on button "add Asociar Legajo" at bounding box center [651, 161] width 112 height 23
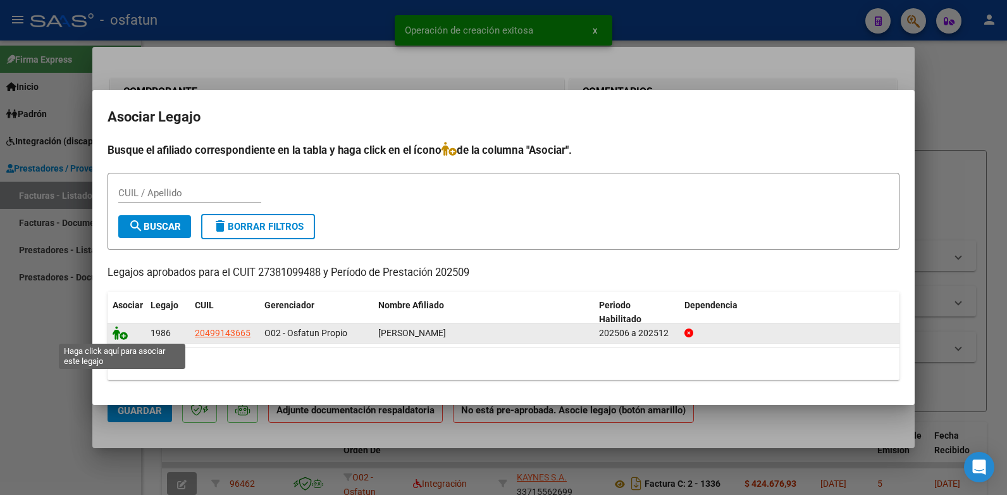
click at [119, 331] on icon at bounding box center [120, 333] width 15 height 14
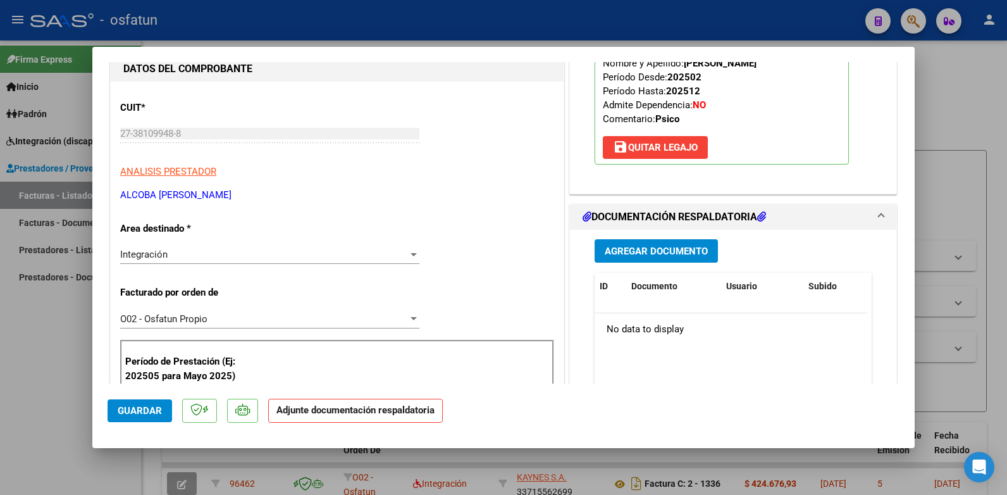
scroll to position [190, 0]
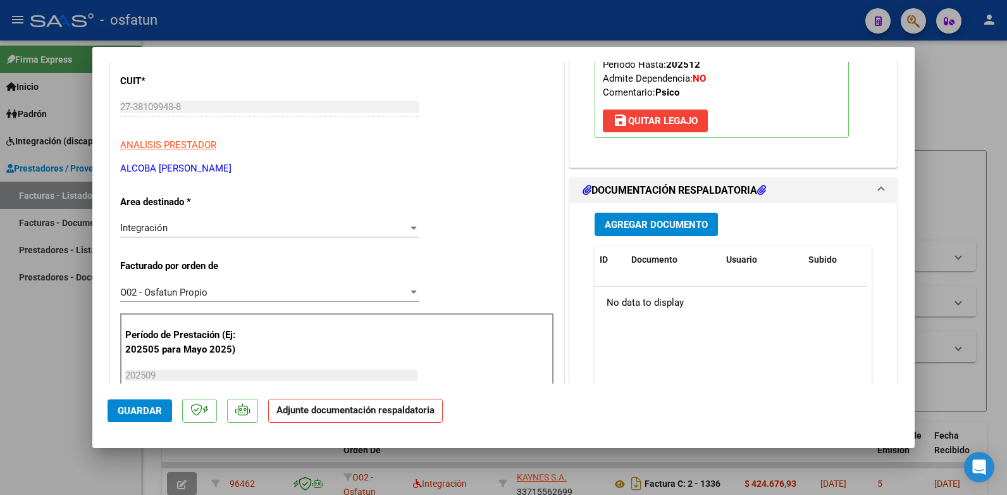
click at [461, 230] on span "Agregar Documento" at bounding box center [656, 224] width 103 height 11
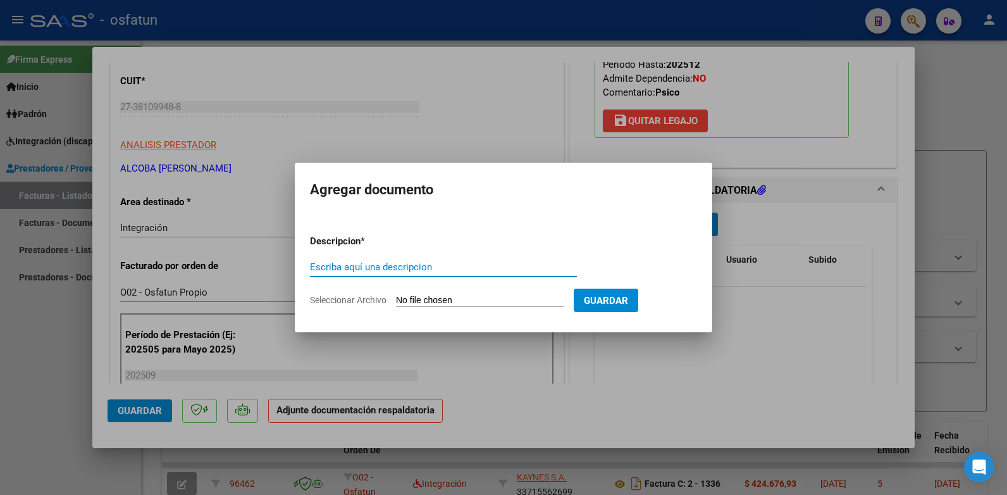
click at [392, 263] on input "Escriba aquí una descripcion" at bounding box center [443, 266] width 267 height 11
type input "fact [DATE]"
click at [426, 302] on input "Seleccionar Archivo" at bounding box center [480, 301] width 168 height 12
type input "C:\fakepath\20251006 INTEGRACION - RIO CUARTO - [PERSON_NAME] - 09-2025 - [PERS…"
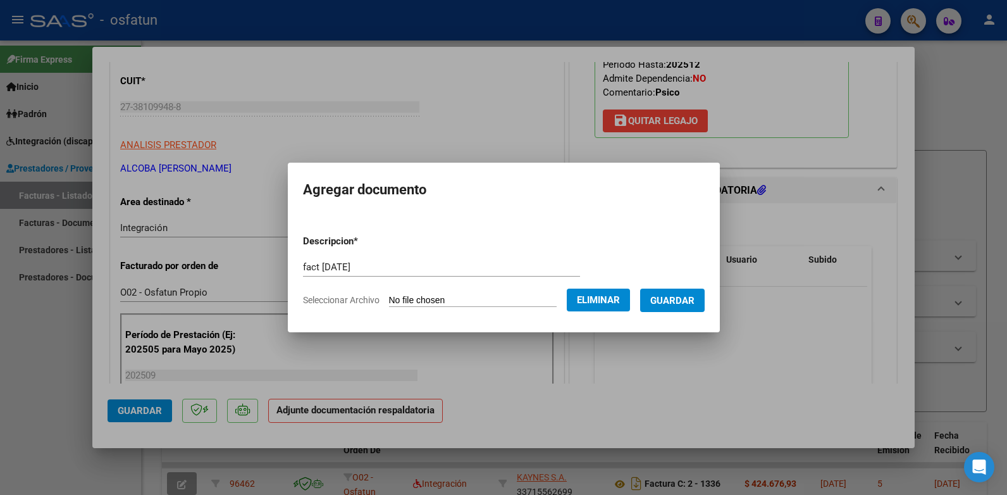
click at [461, 299] on span "Guardar" at bounding box center [672, 300] width 44 height 11
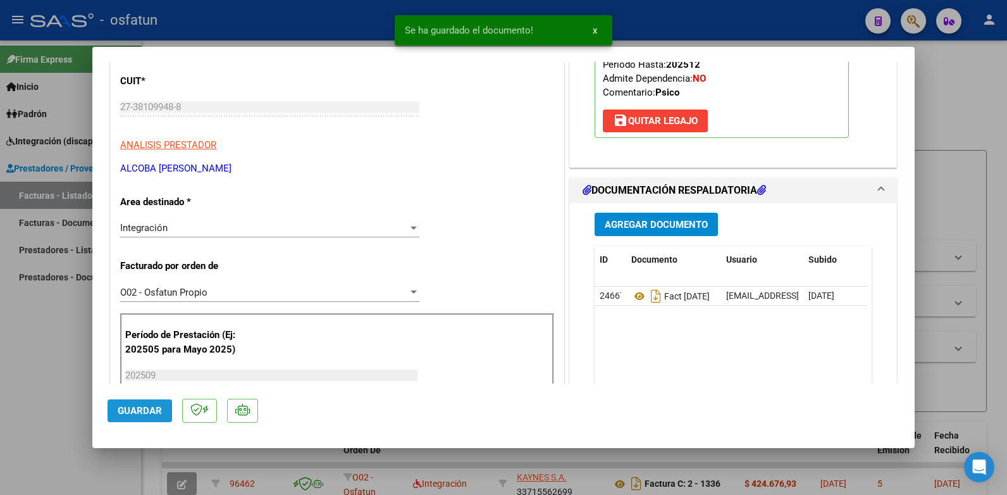
click at [129, 414] on span "Guardar" at bounding box center [140, 410] width 44 height 11
click at [461, 89] on div at bounding box center [503, 247] width 1007 height 495
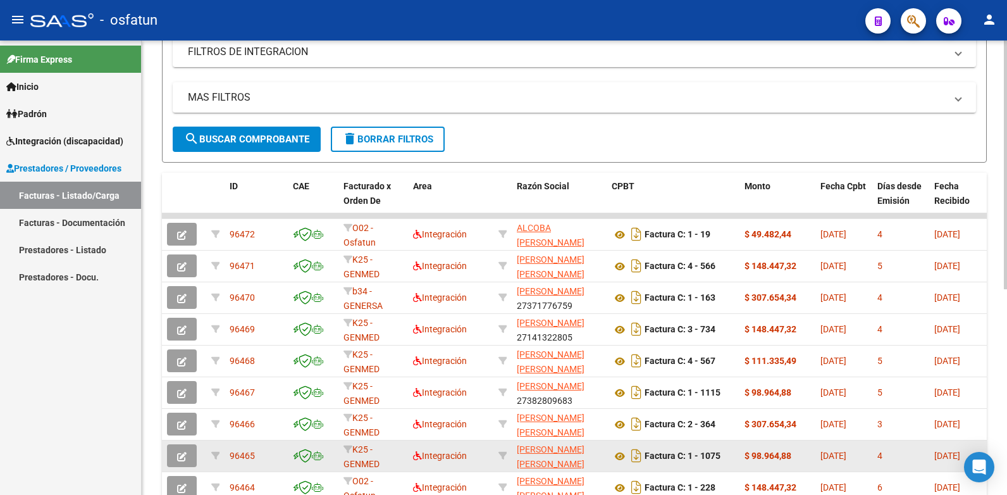
scroll to position [0, 0]
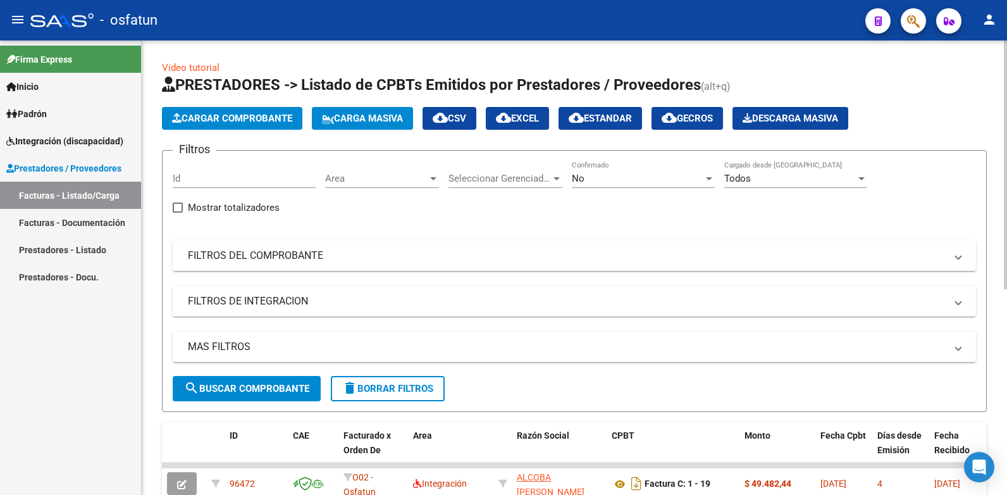
click at [244, 118] on span "Cargar Comprobante" at bounding box center [232, 118] width 120 height 11
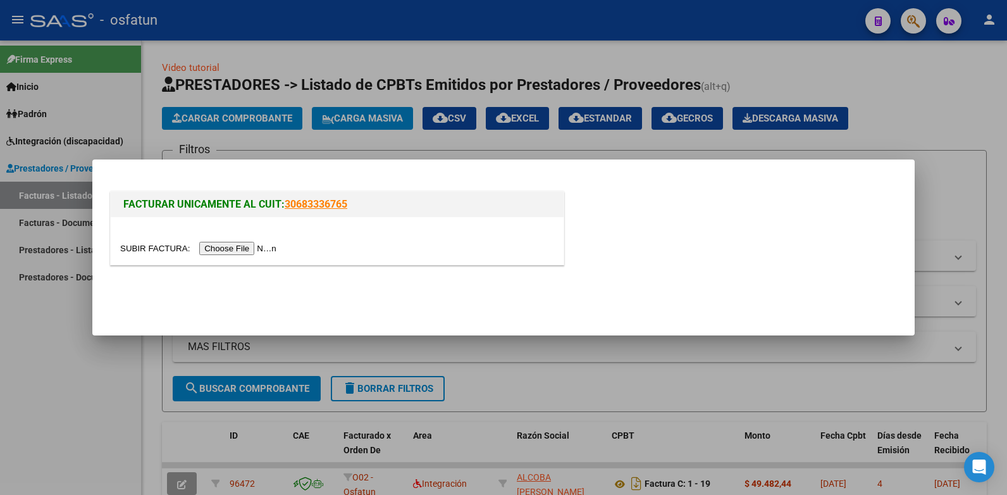
click at [238, 247] on input "file" at bounding box center [200, 248] width 160 height 13
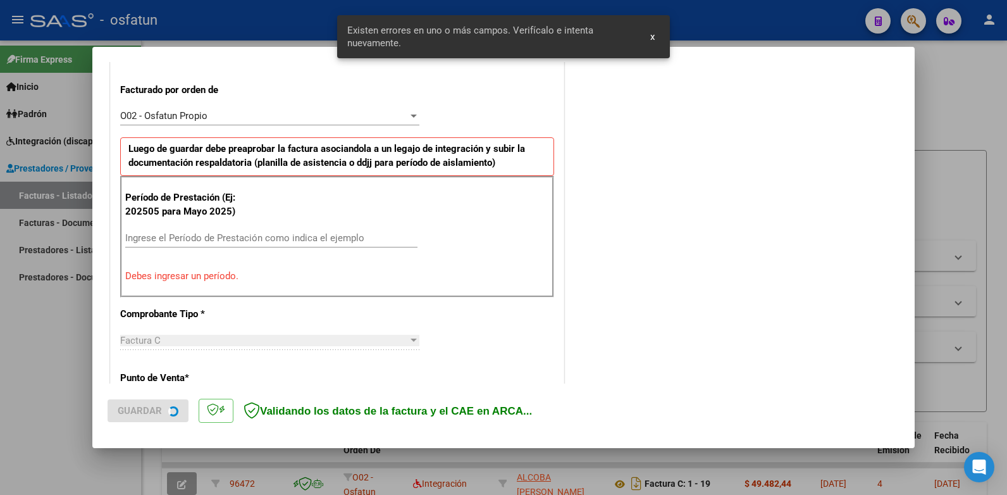
scroll to position [343, 0]
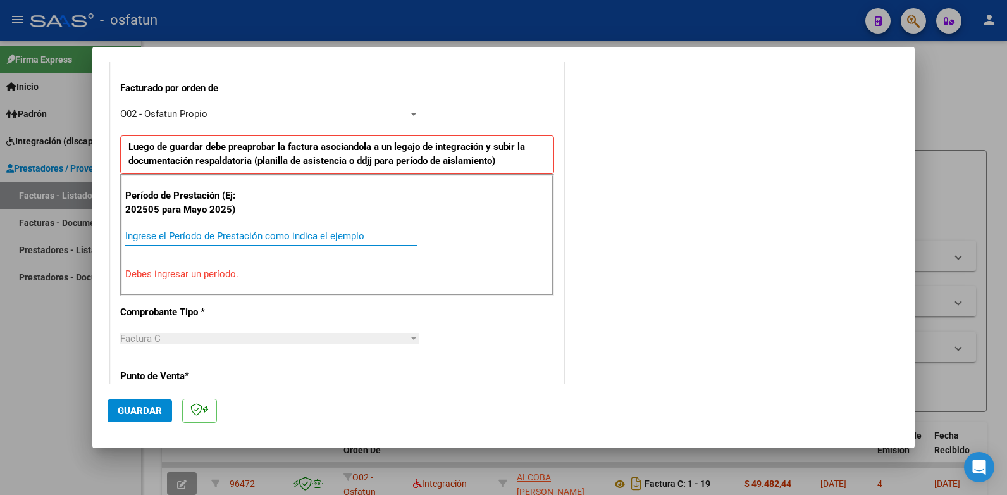
click at [245, 233] on input "Ingrese el Período de Prestación como indica el ejemplo" at bounding box center [271, 235] width 292 height 11
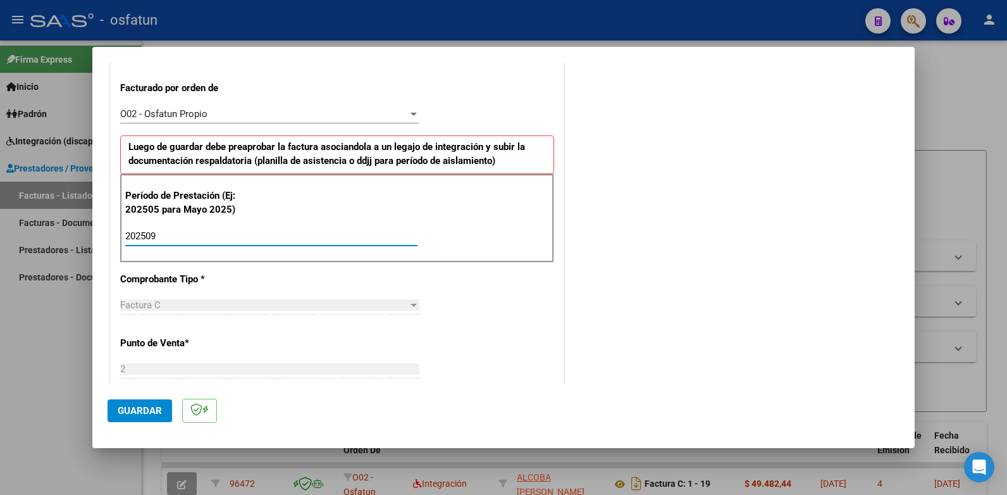
type input "202509"
click at [145, 409] on span "Guardar" at bounding box center [140, 410] width 44 height 11
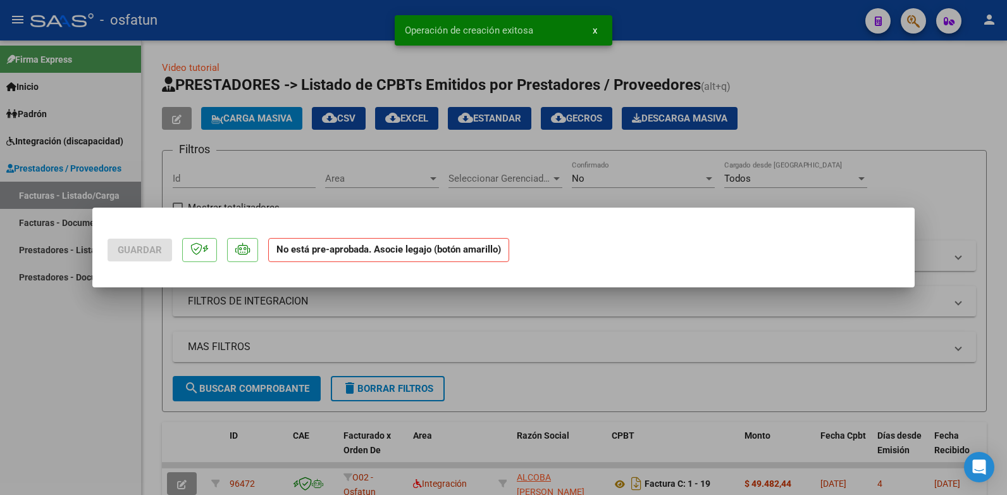
scroll to position [0, 0]
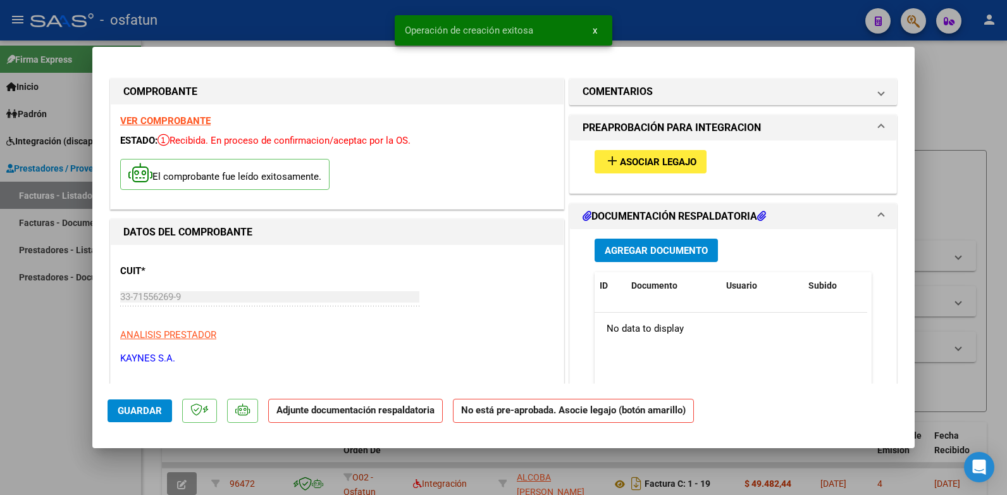
click at [461, 163] on span "Asociar Legajo" at bounding box center [658, 161] width 77 height 11
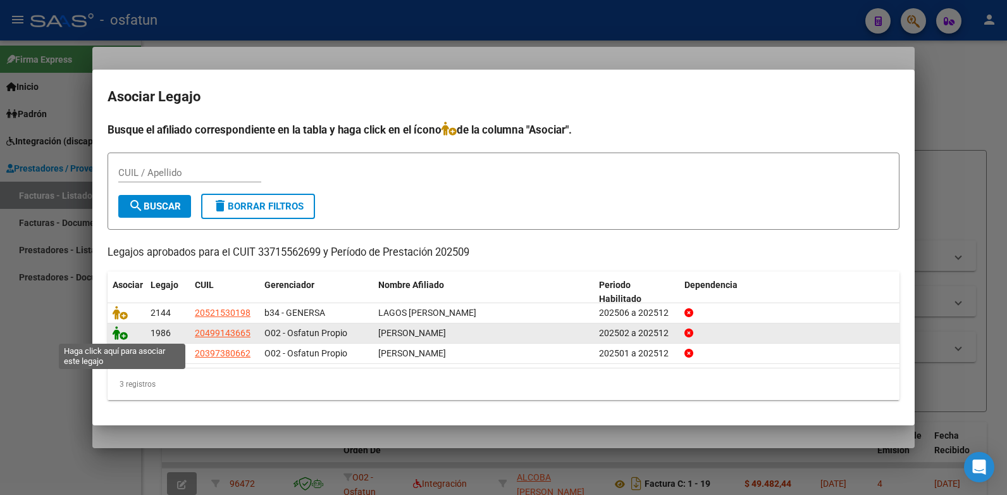
click at [121, 330] on icon at bounding box center [120, 333] width 15 height 14
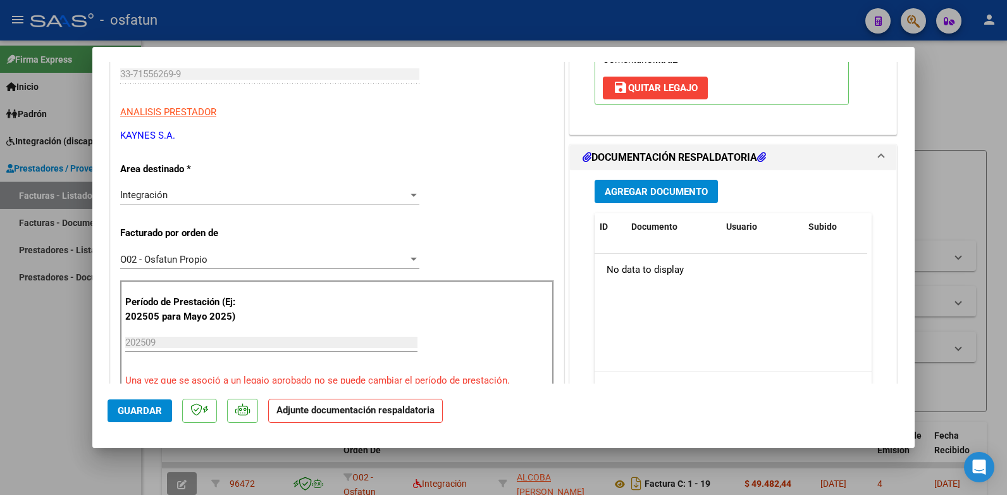
scroll to position [253, 0]
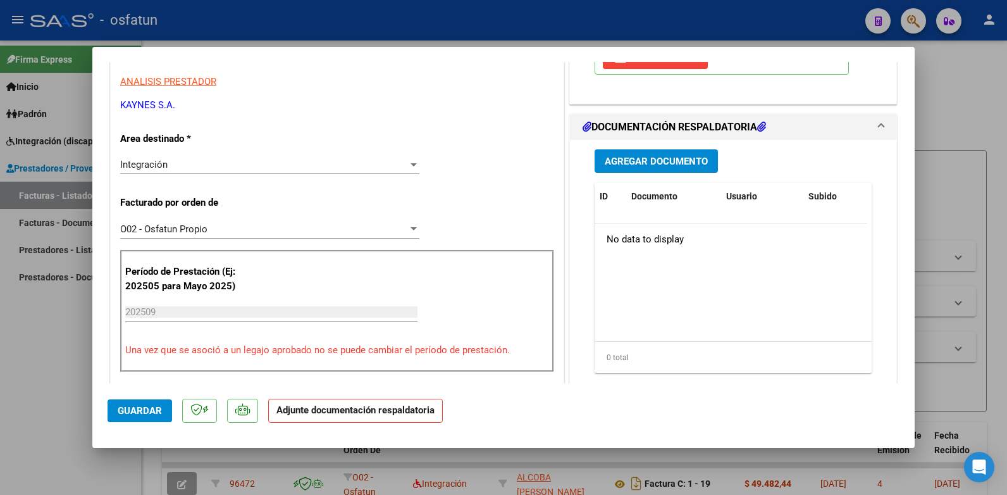
click at [461, 158] on span "Agregar Documento" at bounding box center [656, 161] width 103 height 11
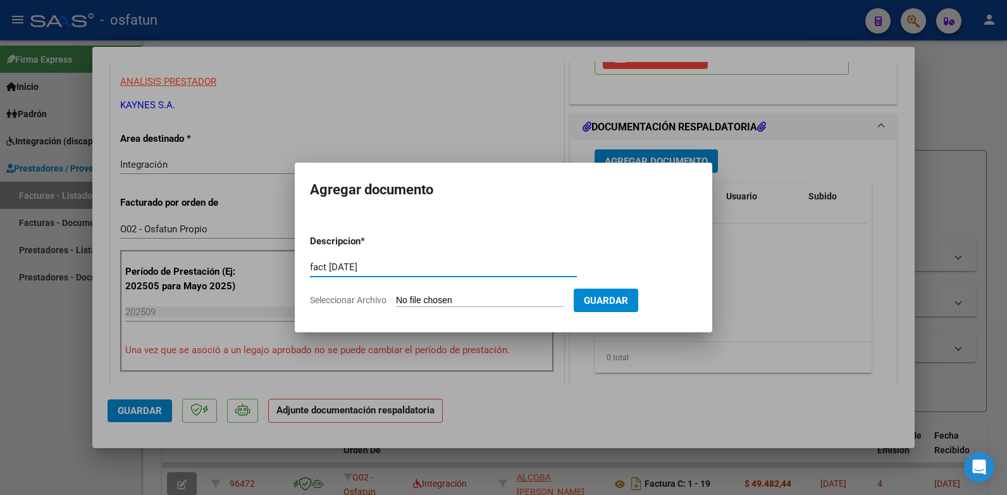
type input "fact [DATE]"
click at [436, 297] on input "Seleccionar Archivo" at bounding box center [480, 301] width 168 height 12
type input "C:\fakepath\20250902 INTEGRACION - RIO CUARTO - [PERSON_NAME] - 08-2025 - [PERS…"
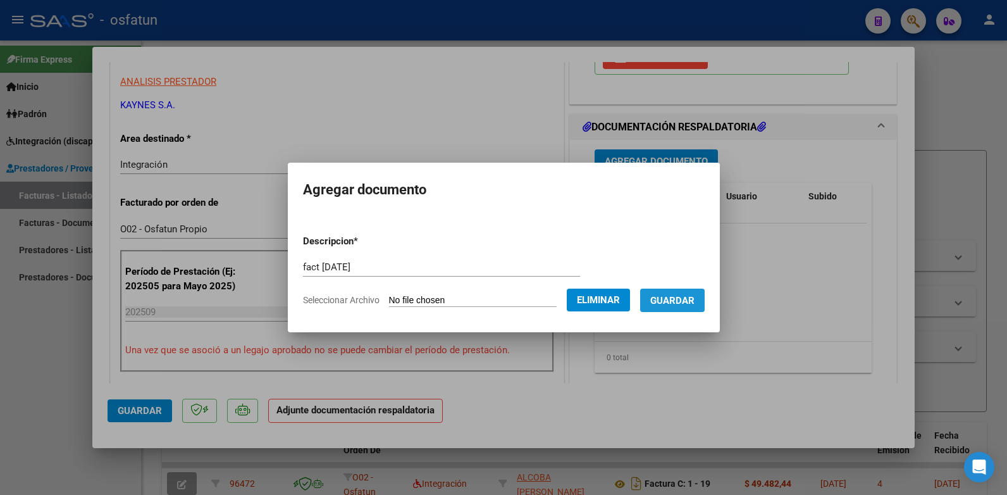
click at [461, 295] on span "Guardar" at bounding box center [672, 300] width 44 height 11
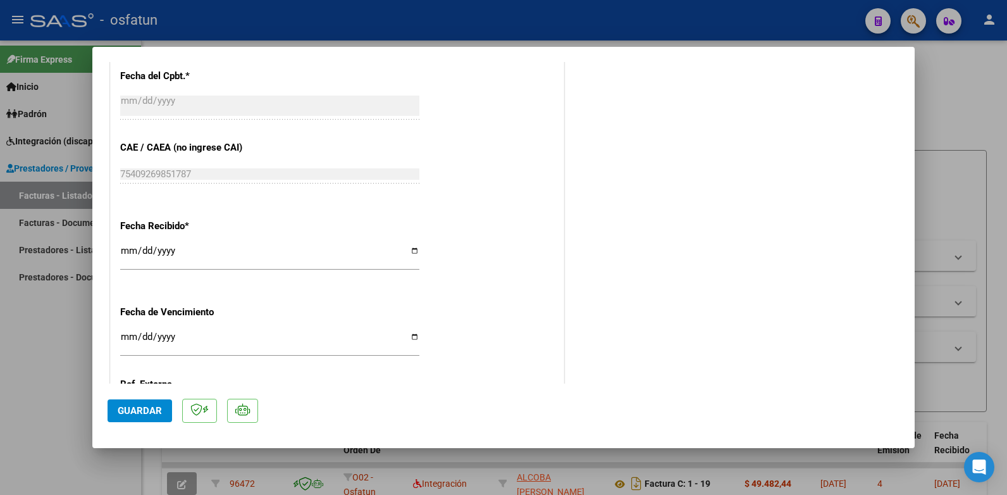
scroll to position [886, 0]
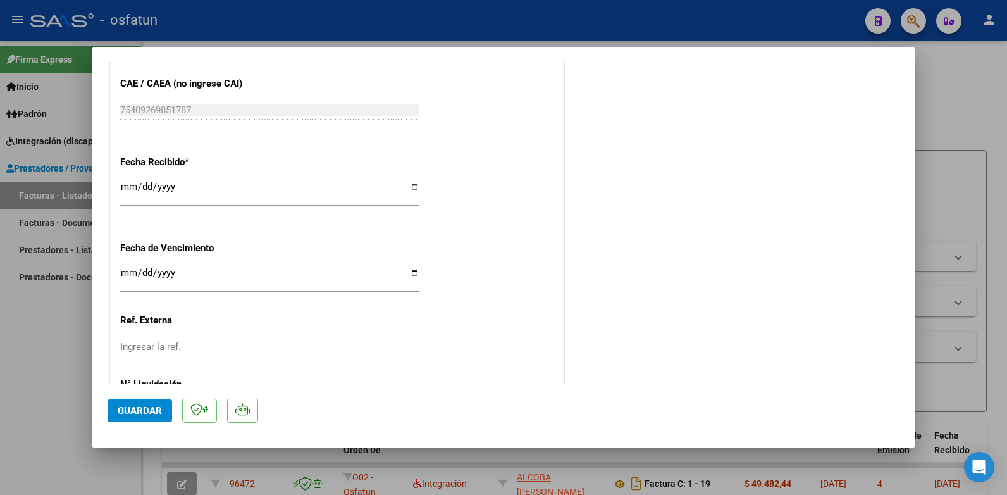
click at [118, 410] on span "Guardar" at bounding box center [140, 410] width 44 height 11
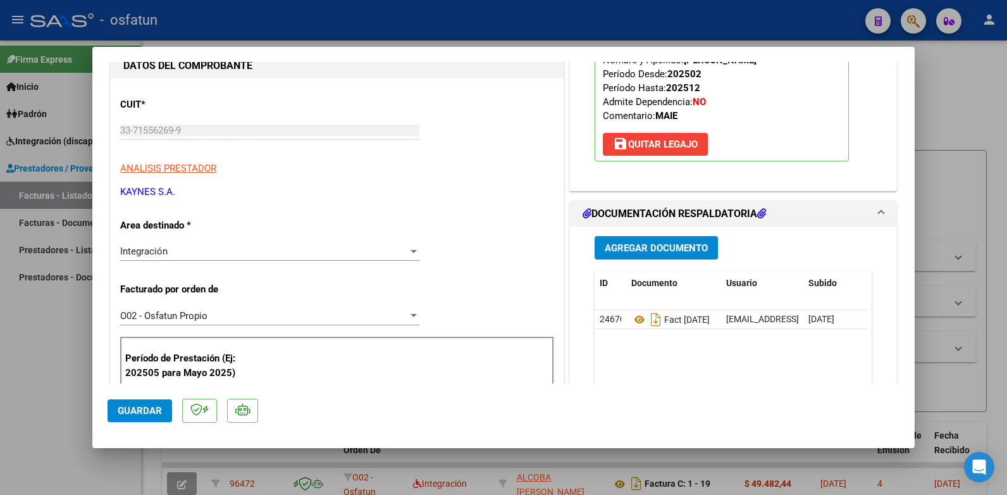
scroll to position [0, 0]
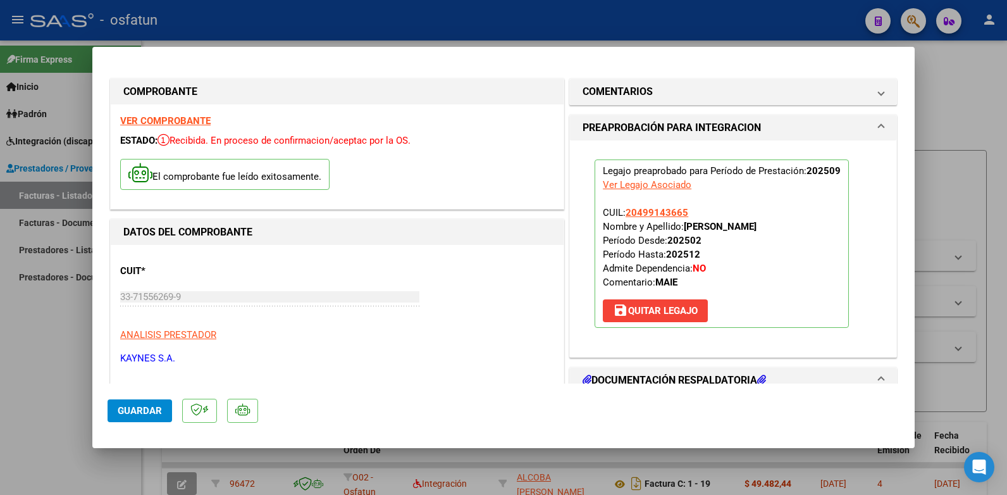
click at [461, 108] on div at bounding box center [503, 247] width 1007 height 495
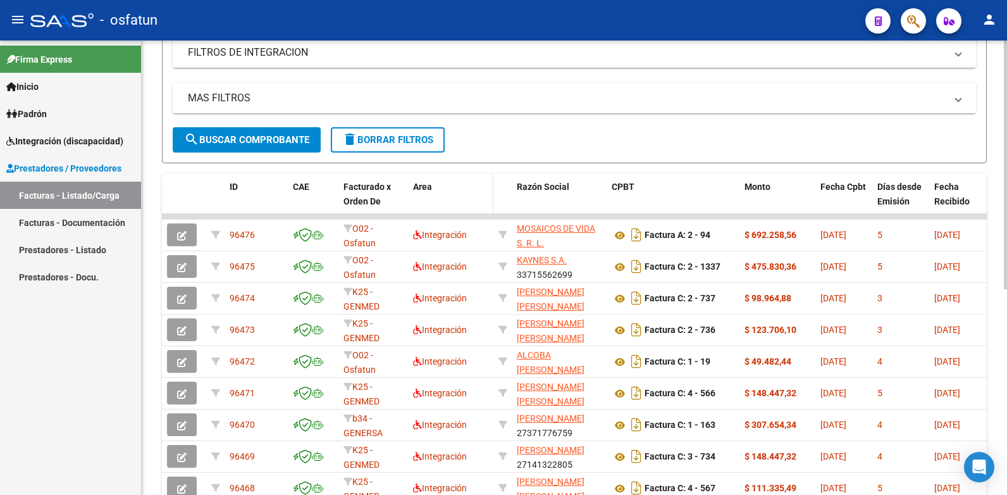
scroll to position [376, 0]
